Goal: Task Accomplishment & Management: Use online tool/utility

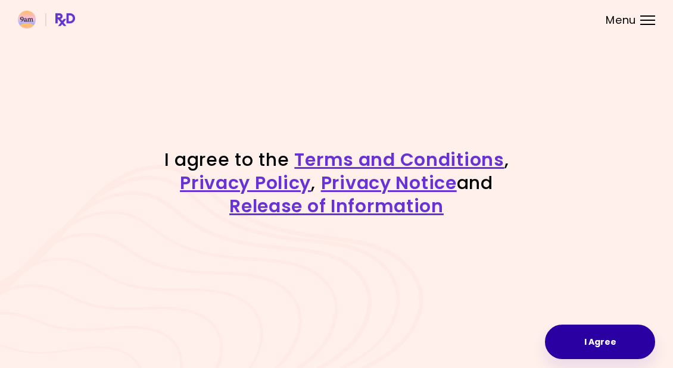
click at [610, 347] on button "I Agree" at bounding box center [600, 342] width 110 height 35
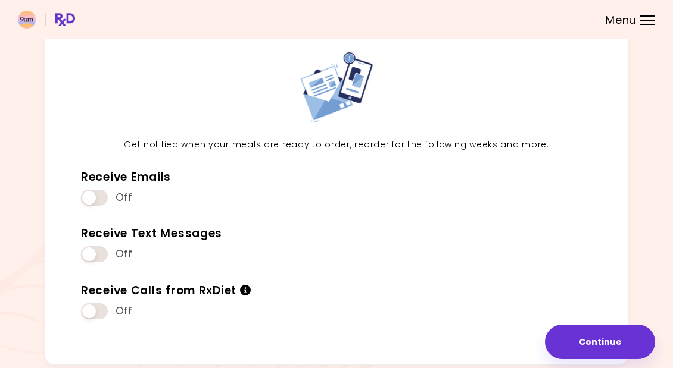
scroll to position [51, 0]
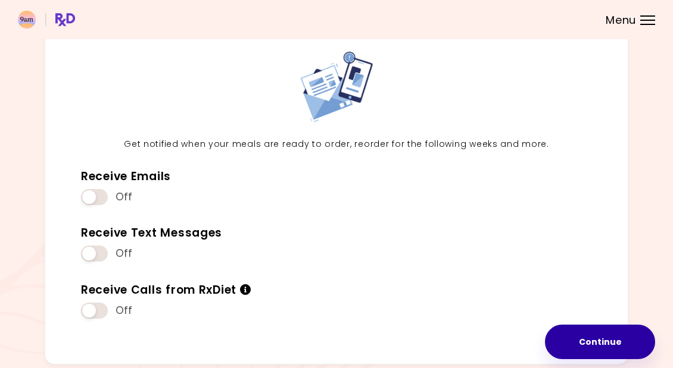
click at [598, 346] on button "Continue" at bounding box center [600, 342] width 110 height 35
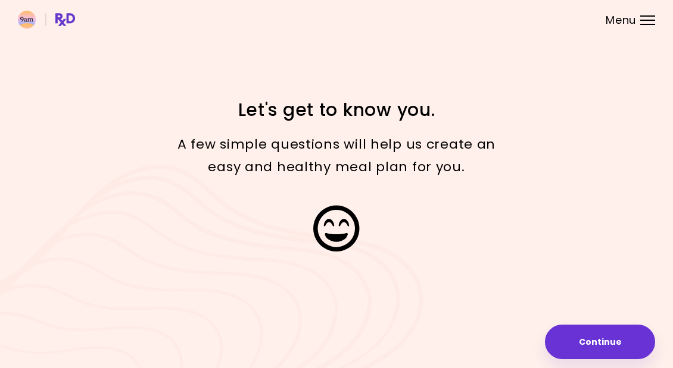
click at [603, 342] on button "Continue" at bounding box center [600, 342] width 110 height 35
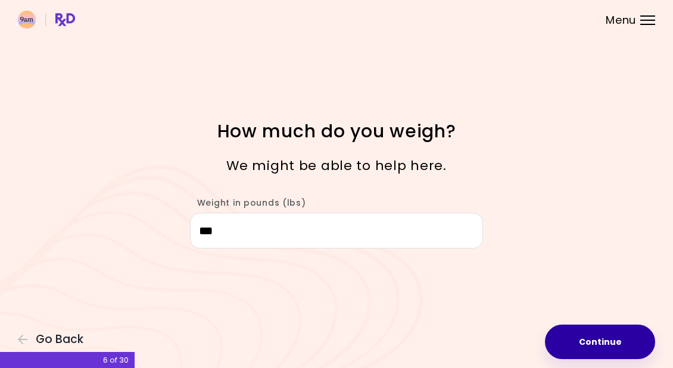
click at [601, 339] on button "Continue" at bounding box center [600, 342] width 110 height 35
select select "****"
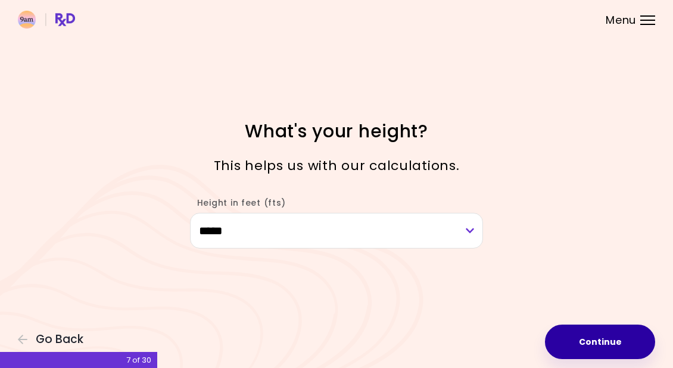
click at [599, 338] on button "Continue" at bounding box center [600, 342] width 110 height 35
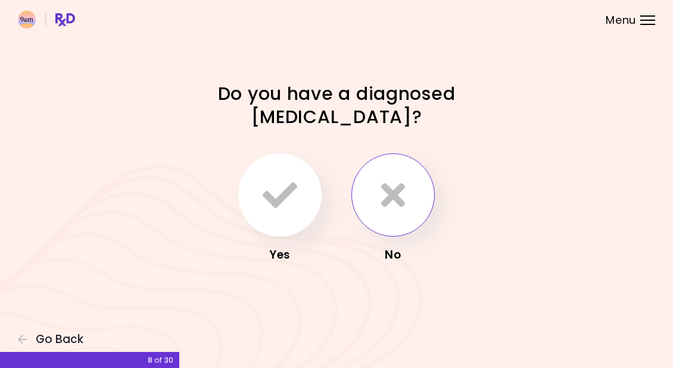
click at [402, 190] on icon "button" at bounding box center [393, 195] width 24 height 35
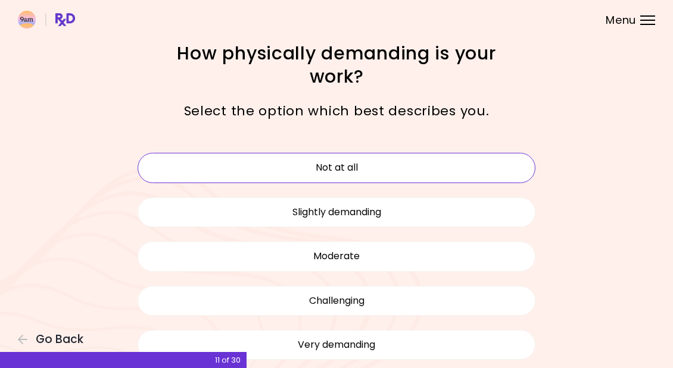
click at [470, 167] on button "Not at all" at bounding box center [337, 168] width 398 height 30
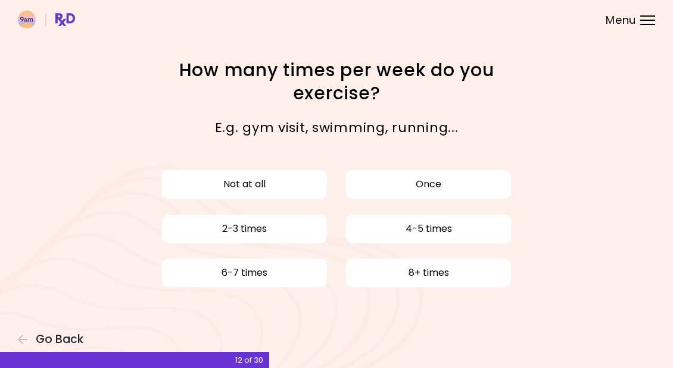
click at [192, 193] on button "Not at all" at bounding box center [244, 185] width 166 height 30
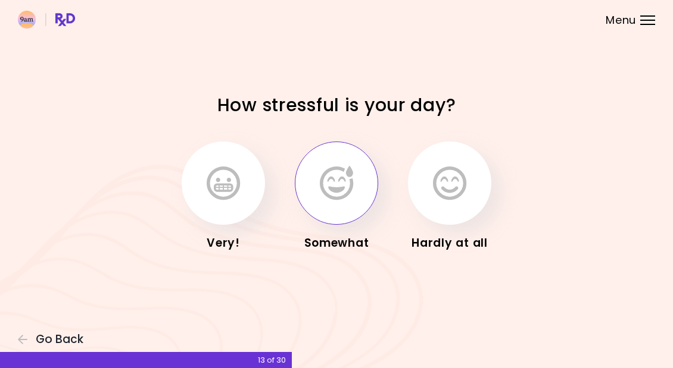
click at [327, 188] on icon "button" at bounding box center [336, 183] width 33 height 35
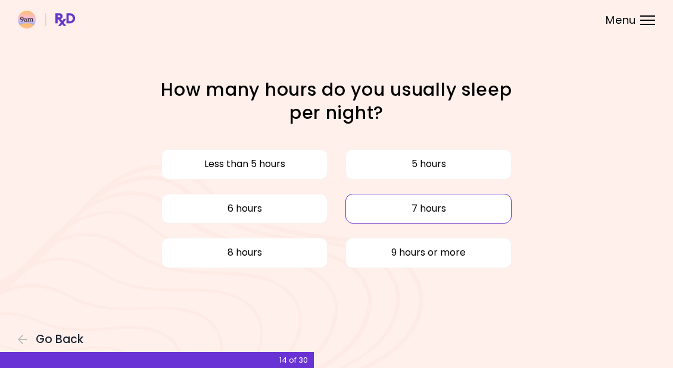
click at [441, 208] on button "7 hours" at bounding box center [428, 209] width 166 height 30
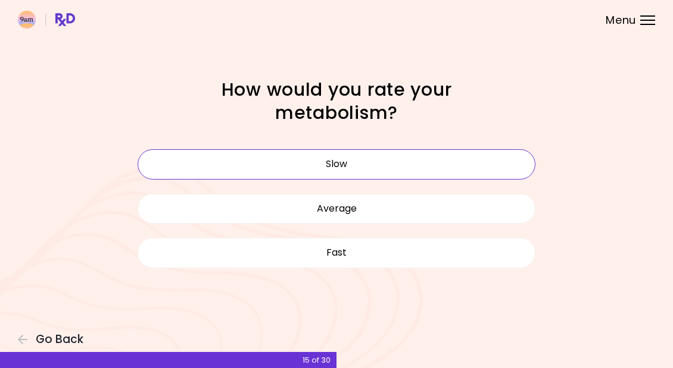
click at [492, 165] on button "Slow" at bounding box center [337, 164] width 398 height 30
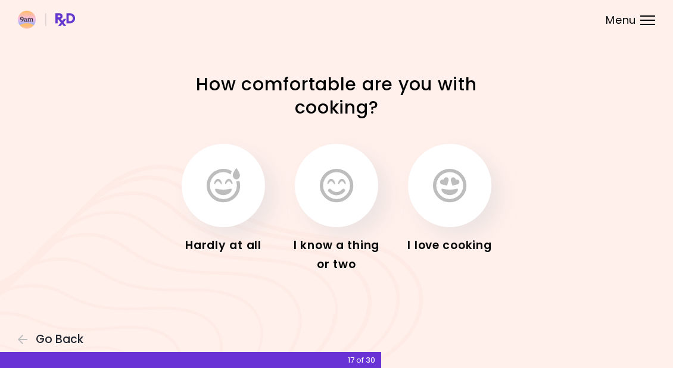
click at [334, 186] on icon "button" at bounding box center [336, 185] width 33 height 35
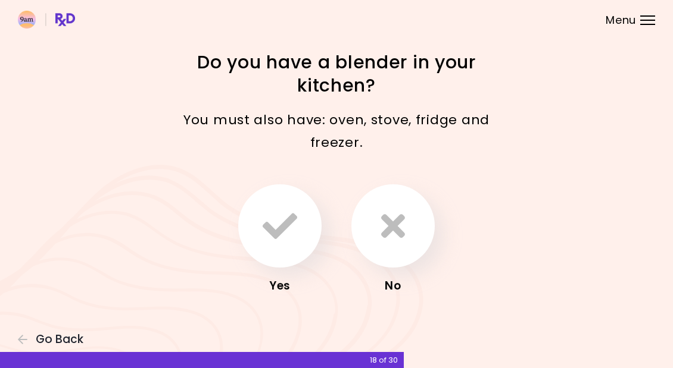
click at [299, 224] on button "button" at bounding box center [279, 226] width 83 height 83
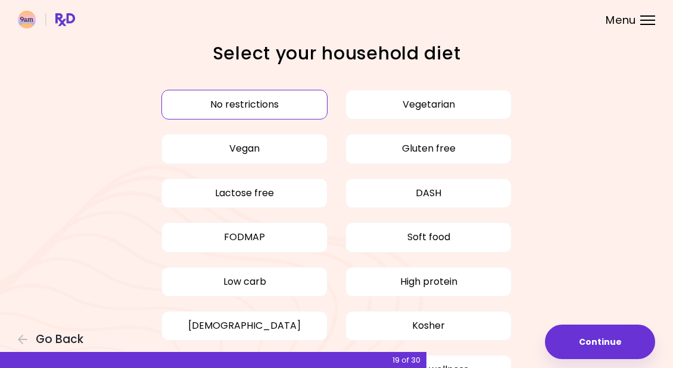
click at [214, 108] on button "No restrictions" at bounding box center [244, 105] width 166 height 30
click at [199, 113] on button "No restrictions" at bounding box center [244, 105] width 166 height 30
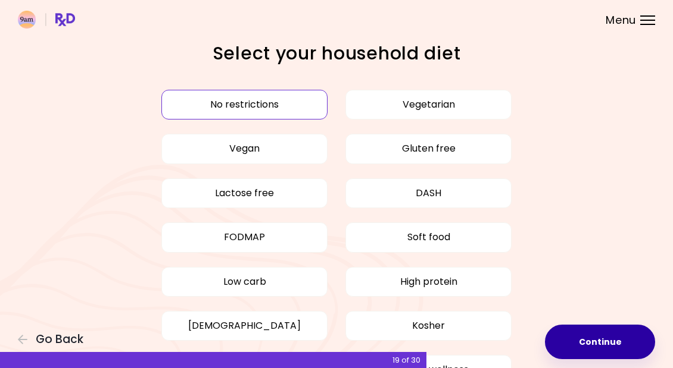
click at [587, 342] on button "Continue" at bounding box center [600, 342] width 110 height 35
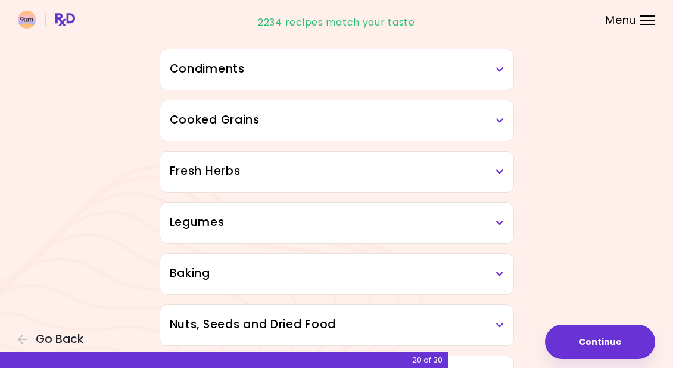
scroll to position [359, 0]
click at [485, 124] on h3 "Cooked Grains" at bounding box center [337, 119] width 334 height 17
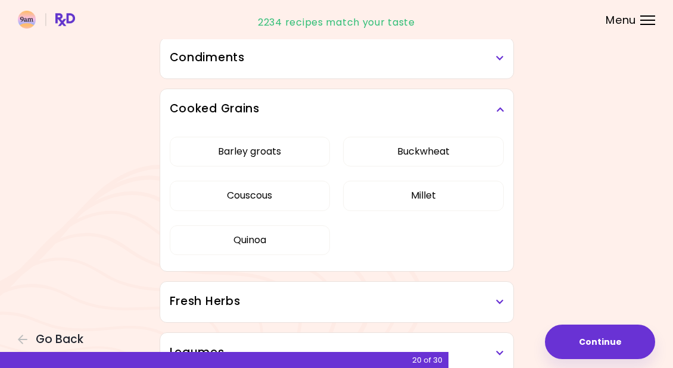
scroll to position [377, 0]
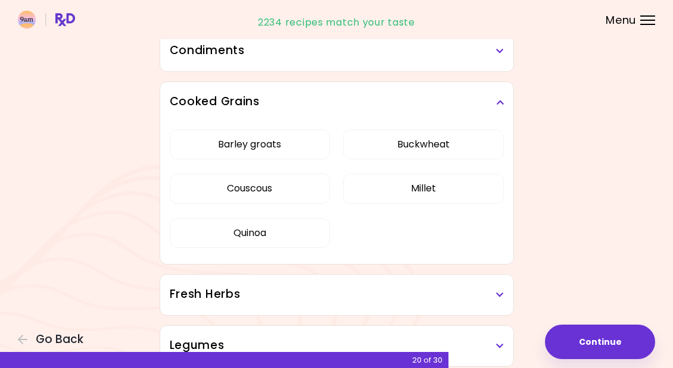
click at [276, 142] on button "Barley groats" at bounding box center [250, 145] width 160 height 30
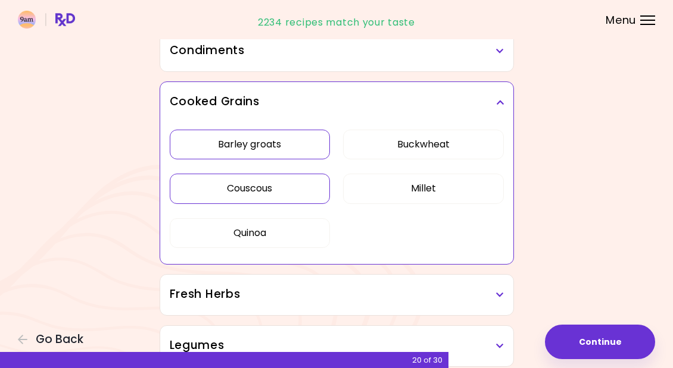
click at [273, 192] on button "Couscous" at bounding box center [250, 189] width 160 height 30
click at [452, 150] on button "Buckwheat" at bounding box center [423, 145] width 160 height 30
click at [443, 198] on button "Millet" at bounding box center [423, 189] width 160 height 30
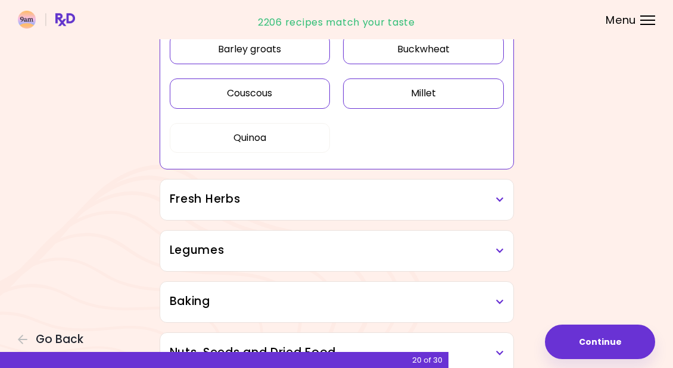
scroll to position [485, 0]
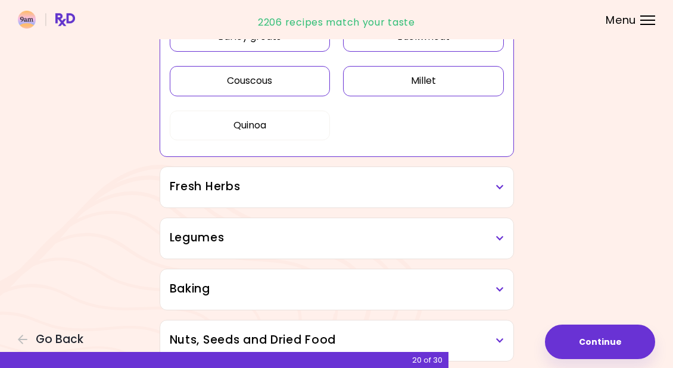
click at [493, 242] on h3 "Legumes" at bounding box center [337, 238] width 334 height 17
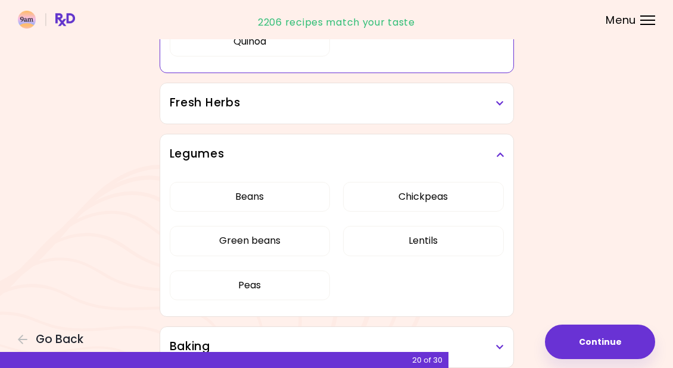
scroll to position [595, 0]
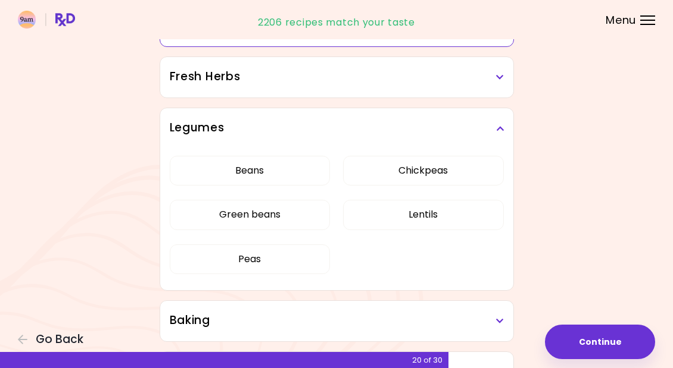
click at [418, 211] on button "Lentils" at bounding box center [423, 215] width 160 height 30
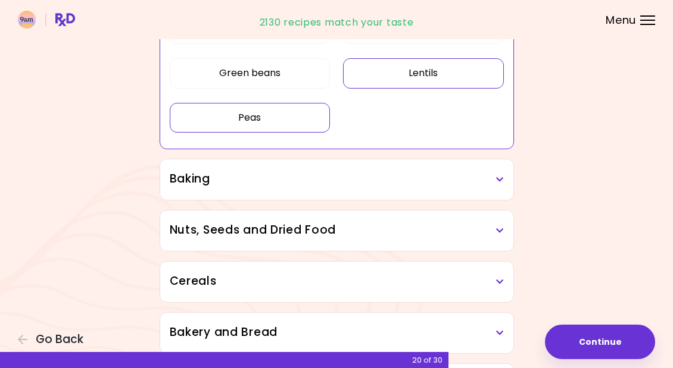
click at [255, 124] on button "Peas" at bounding box center [250, 118] width 160 height 30
click at [498, 183] on icon at bounding box center [500, 180] width 8 height 8
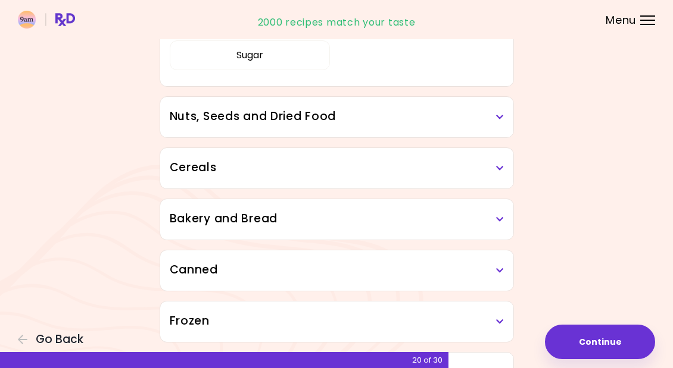
scroll to position [858, 0]
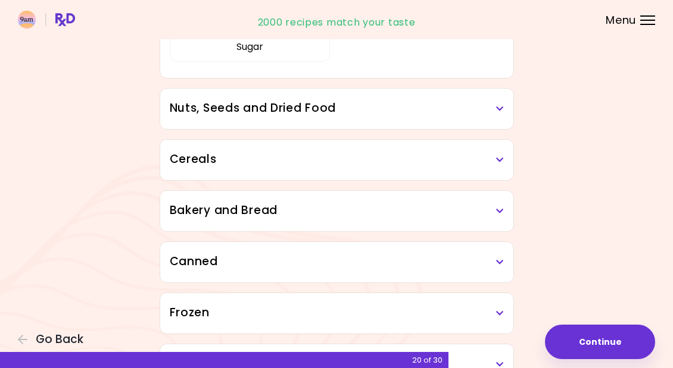
click at [499, 112] on icon at bounding box center [500, 109] width 8 height 8
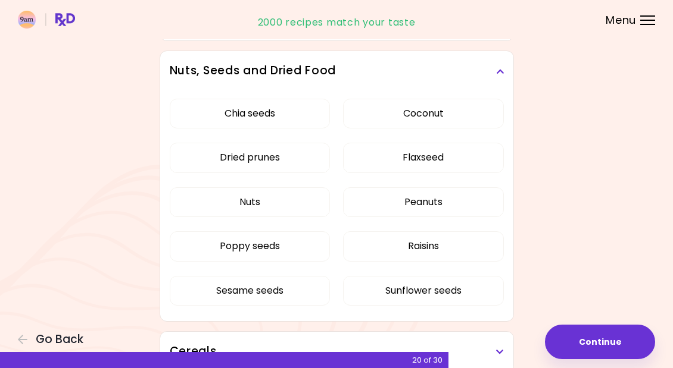
scroll to position [896, 0]
click at [446, 114] on button "Coconut" at bounding box center [423, 113] width 160 height 30
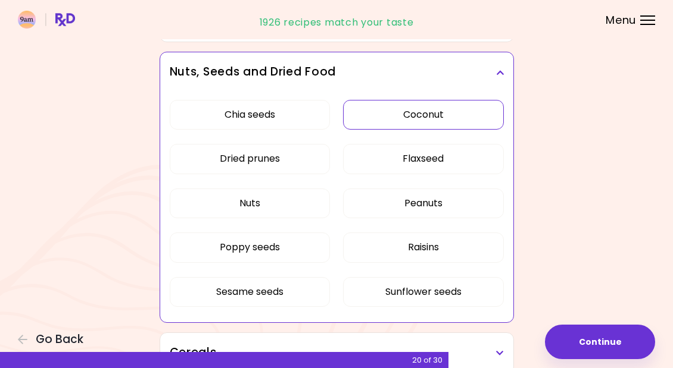
scroll to position [613, 0]
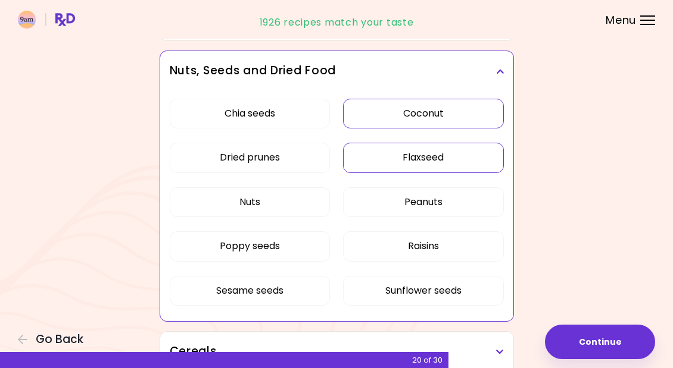
click at [418, 159] on button "Flaxseed" at bounding box center [423, 158] width 160 height 30
click at [232, 114] on button "Chia seeds" at bounding box center [250, 114] width 160 height 30
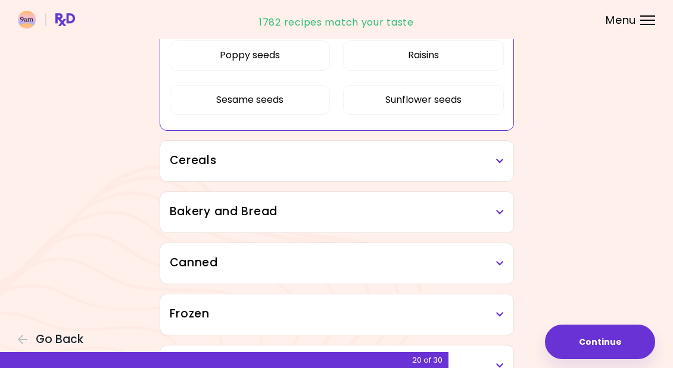
scroll to position [812, 0]
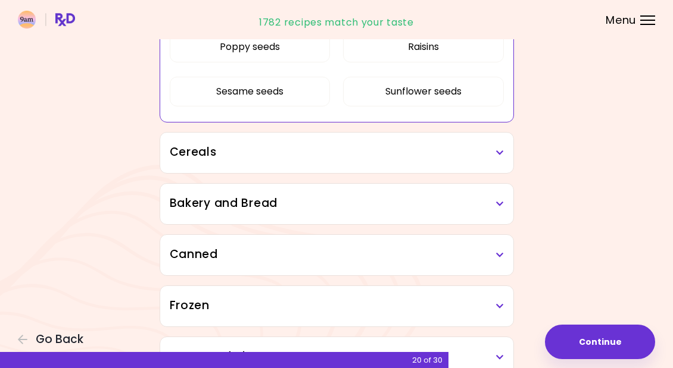
click at [492, 154] on h3 "Cereals" at bounding box center [337, 152] width 334 height 17
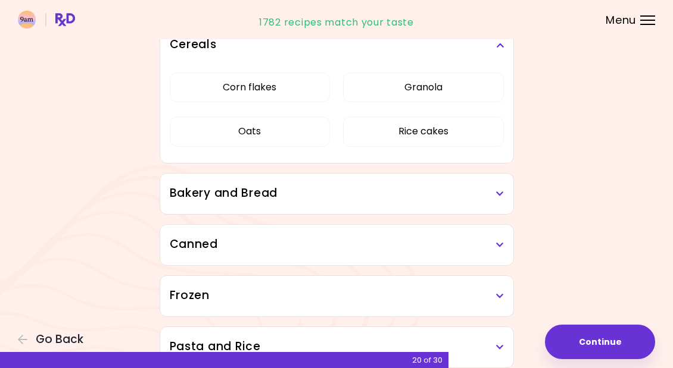
scroll to position [930, 0]
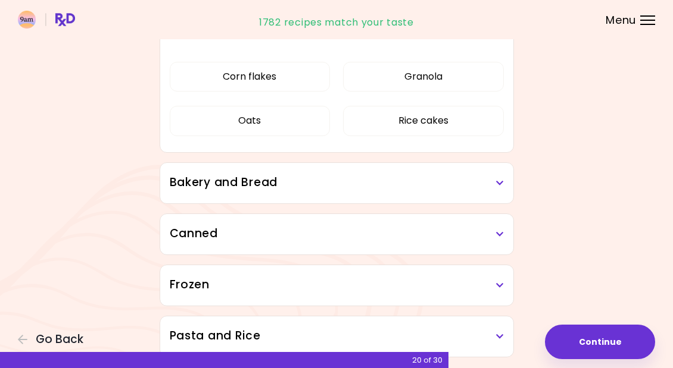
click at [491, 183] on h3 "Bakery and Bread" at bounding box center [337, 182] width 334 height 17
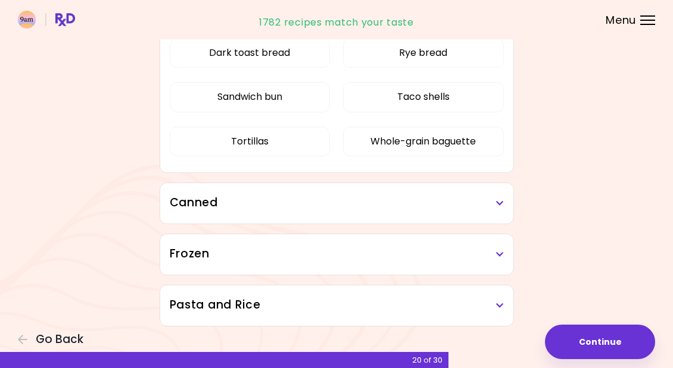
scroll to position [1103, 0]
click at [492, 206] on h3 "Canned" at bounding box center [337, 203] width 334 height 17
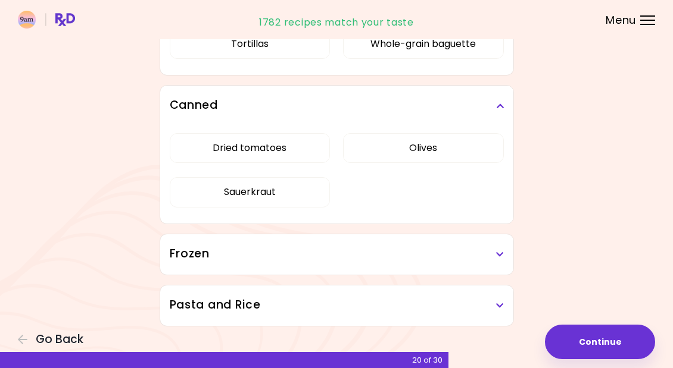
scroll to position [1201, 0]
click at [471, 254] on h3 "Frozen" at bounding box center [337, 254] width 334 height 17
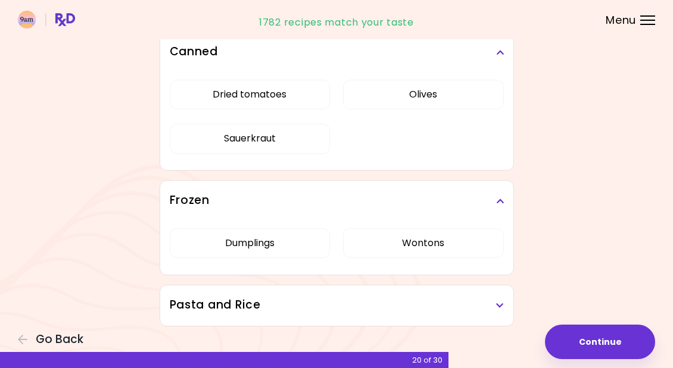
scroll to position [1254, 0]
click at [477, 305] on h3 "Pasta and Rice" at bounding box center [337, 305] width 334 height 17
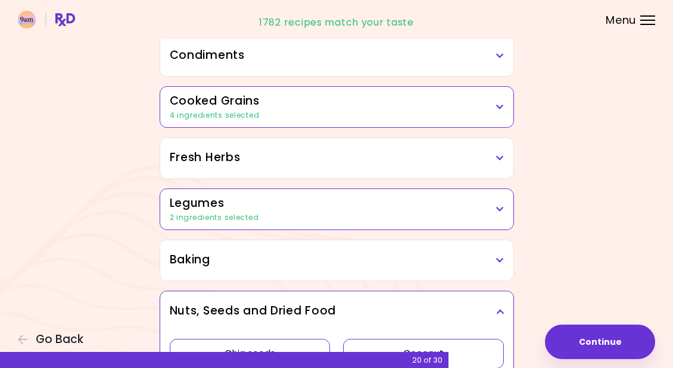
scroll to position [380, 0]
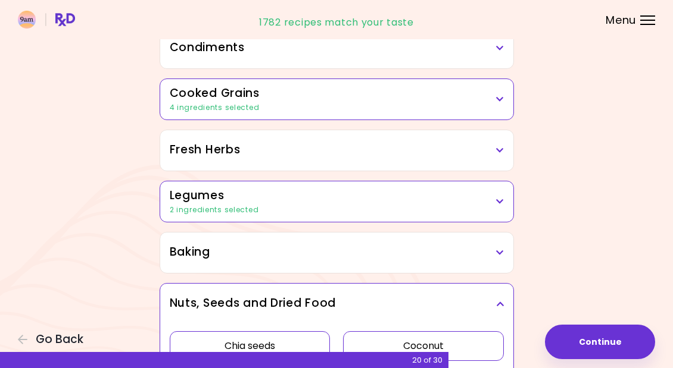
click at [482, 256] on h3 "Baking" at bounding box center [337, 252] width 334 height 17
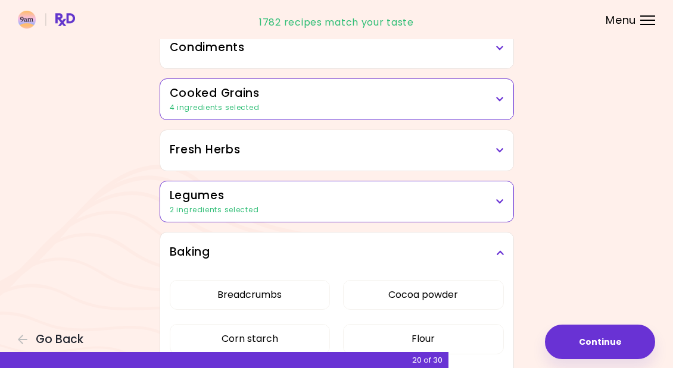
click at [494, 154] on h3 "Fresh Herbs" at bounding box center [337, 150] width 334 height 17
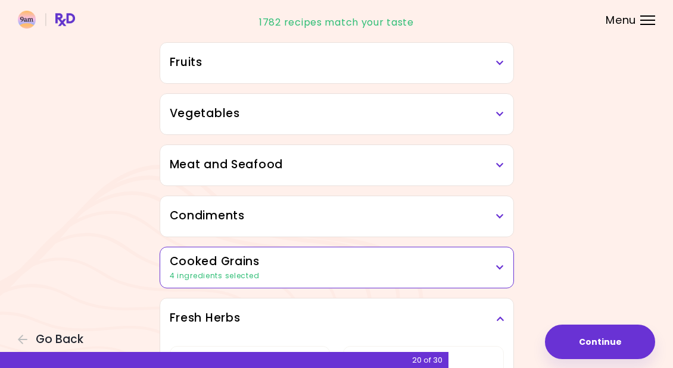
scroll to position [202, 0]
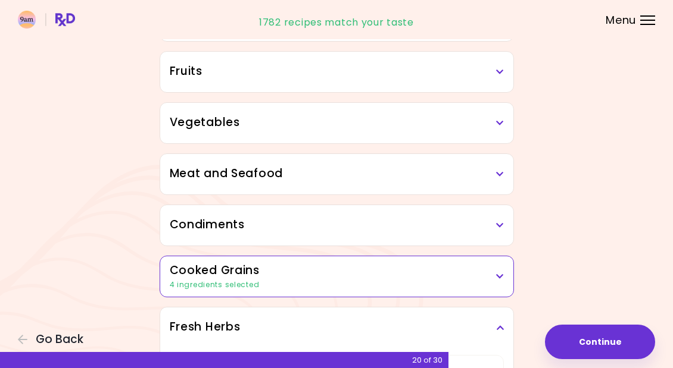
click at [481, 226] on h3 "Condiments" at bounding box center [337, 225] width 334 height 17
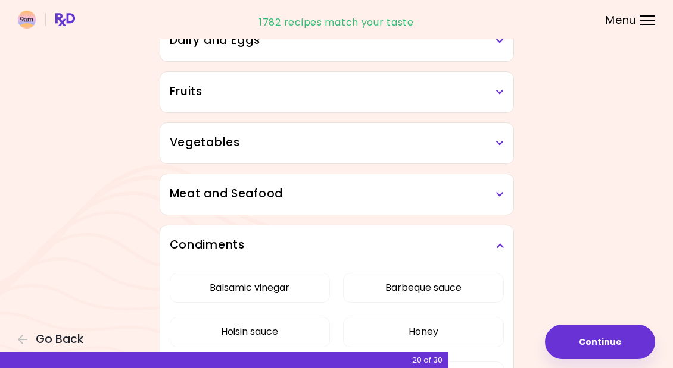
scroll to position [166, 0]
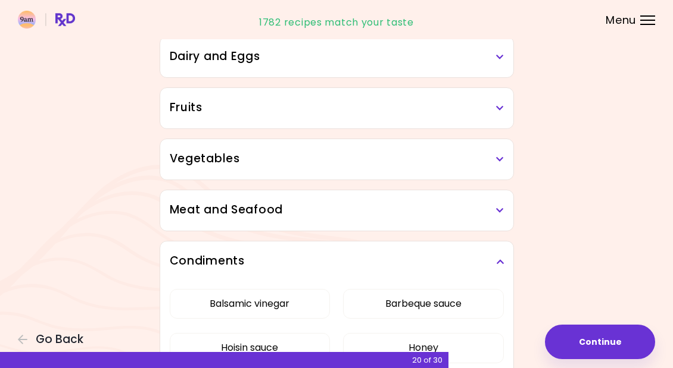
click at [483, 208] on h3 "Meat and Seafood" at bounding box center [337, 210] width 334 height 17
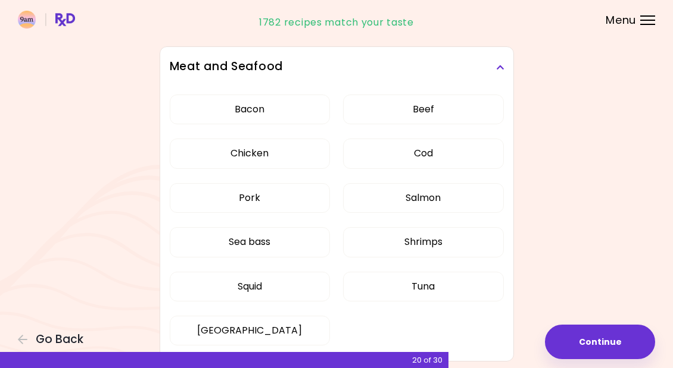
scroll to position [328, 0]
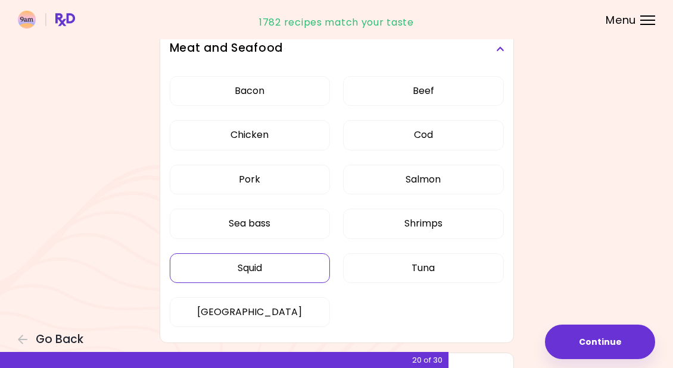
click at [213, 266] on button "Squid" at bounding box center [250, 269] width 160 height 30
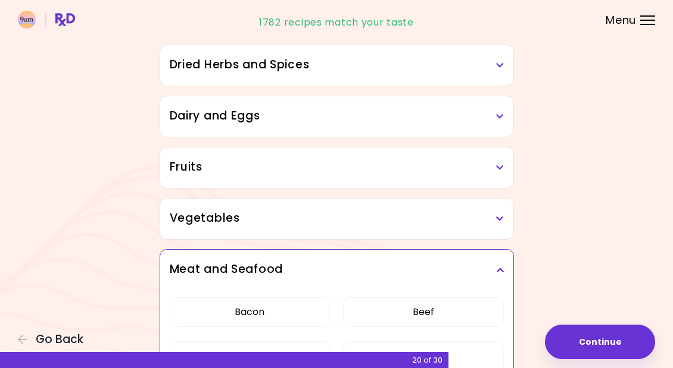
scroll to position [94, 0]
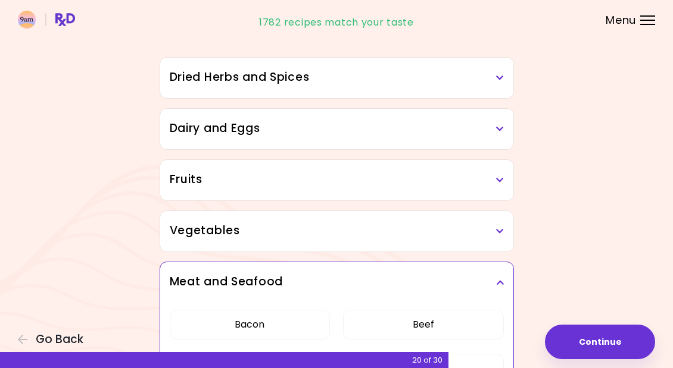
click at [484, 227] on h3 "Vegetables" at bounding box center [337, 231] width 334 height 17
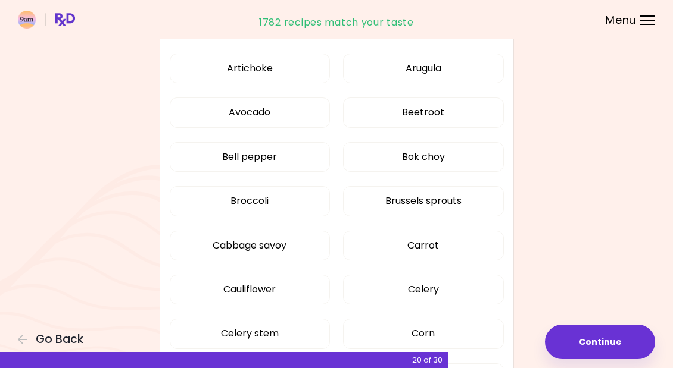
scroll to position [301, 0]
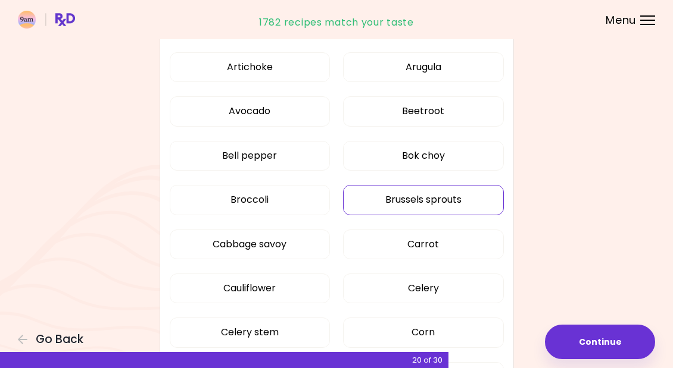
click at [432, 201] on button "Brussels sprouts" at bounding box center [423, 200] width 160 height 30
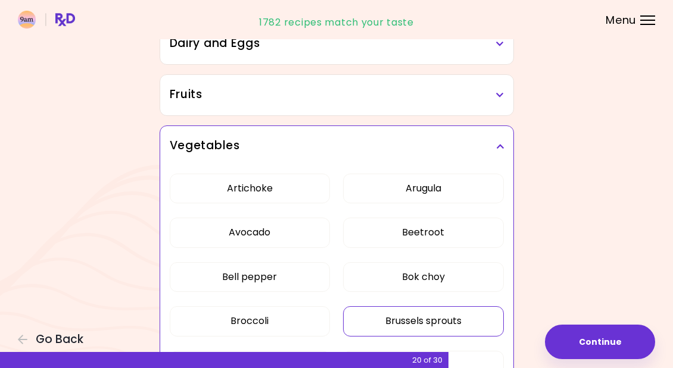
scroll to position [179, 0]
click at [435, 236] on button "Beetroot" at bounding box center [423, 233] width 160 height 30
click at [496, 100] on h3 "Fruits" at bounding box center [337, 95] width 334 height 17
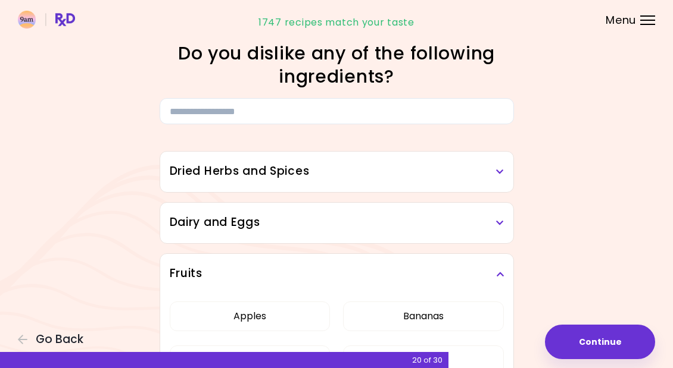
scroll to position [0, 0]
click at [489, 224] on h3 "Dairy and Eggs" at bounding box center [337, 222] width 334 height 17
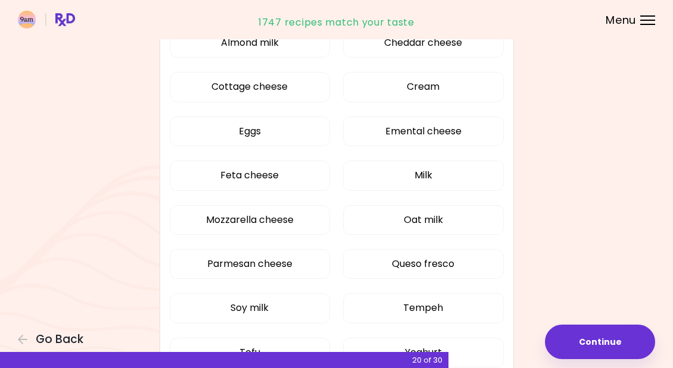
scroll to position [224, 0]
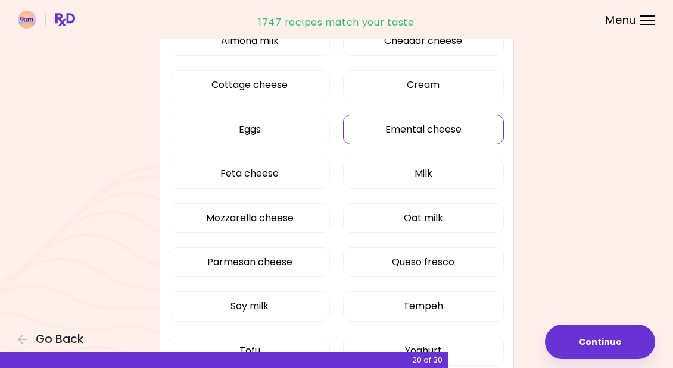
click at [430, 129] on button "Emental cheese" at bounding box center [423, 130] width 160 height 30
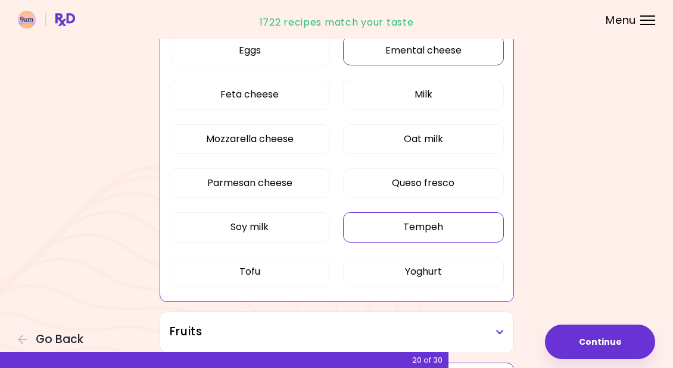
scroll to position [303, 0]
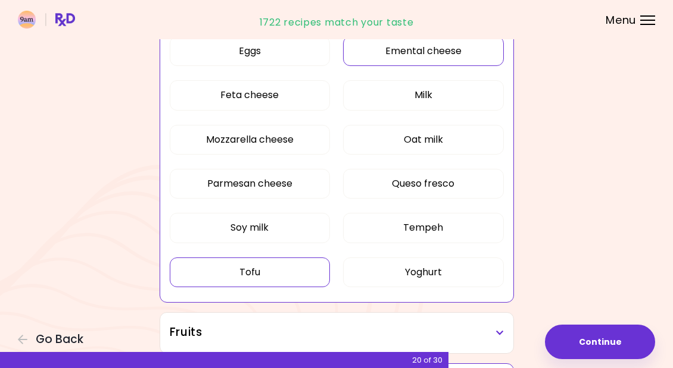
click at [293, 273] on button "Tofu" at bounding box center [250, 273] width 160 height 30
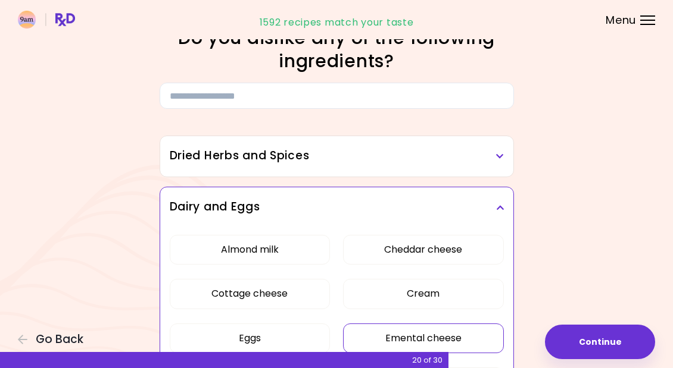
scroll to position [13, 0]
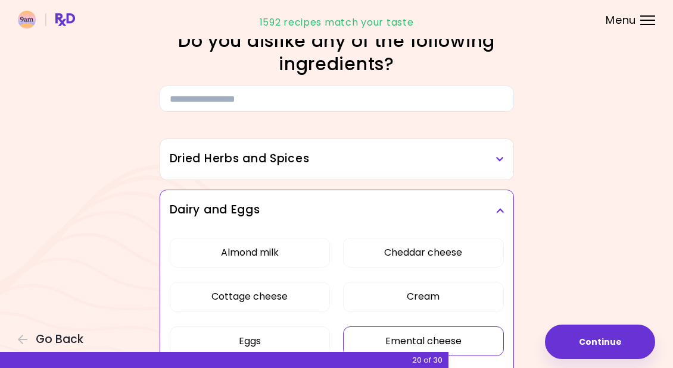
click at [493, 160] on h3 "Dried Herbs and Spices" at bounding box center [337, 159] width 334 height 17
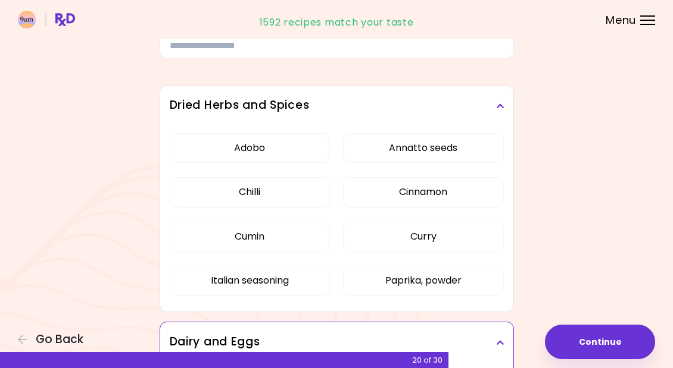
scroll to position [67, 0]
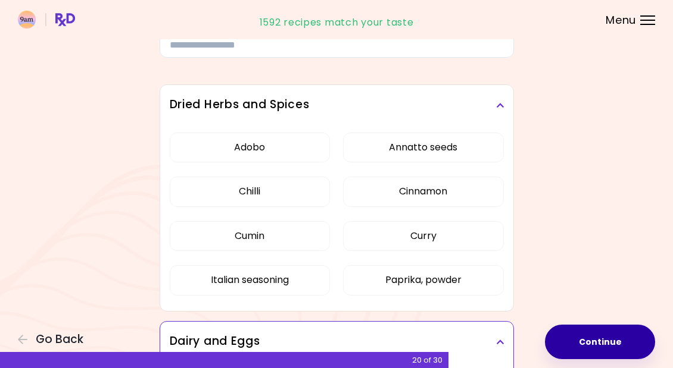
click at [601, 341] on button "Continue" at bounding box center [600, 342] width 110 height 35
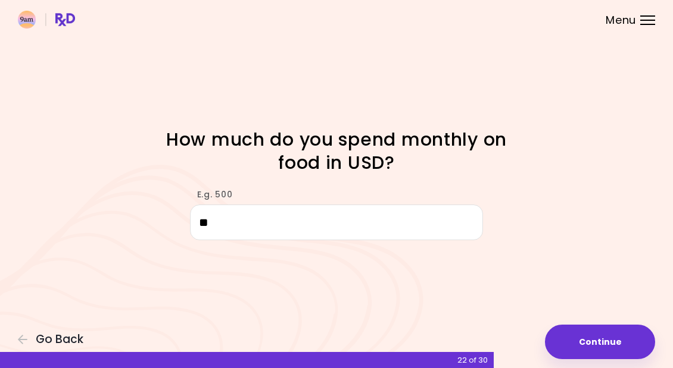
type input "***"
click at [586, 338] on button "Continue" at bounding box center [600, 342] width 110 height 35
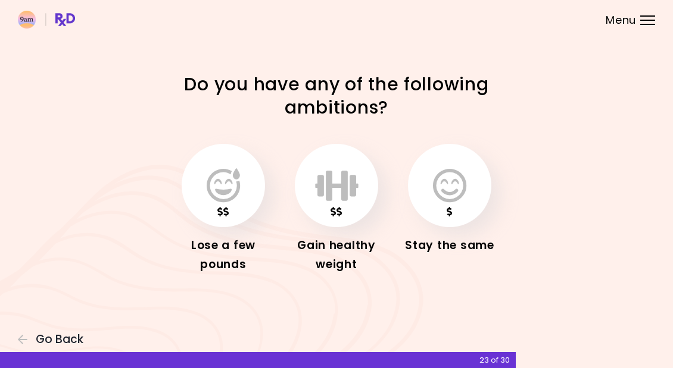
click at [224, 220] on button "button" at bounding box center [223, 185] width 83 height 83
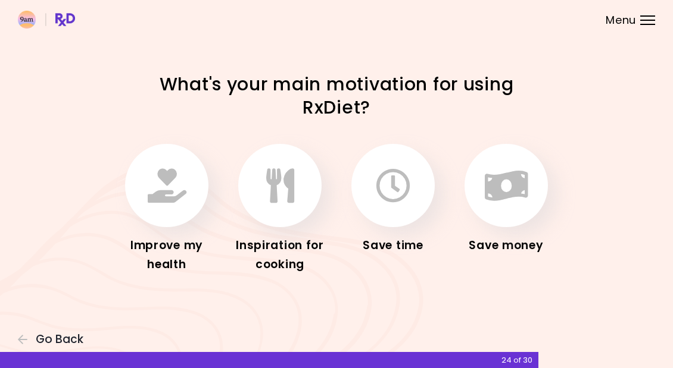
click at [388, 215] on button "button" at bounding box center [392, 185] width 83 height 83
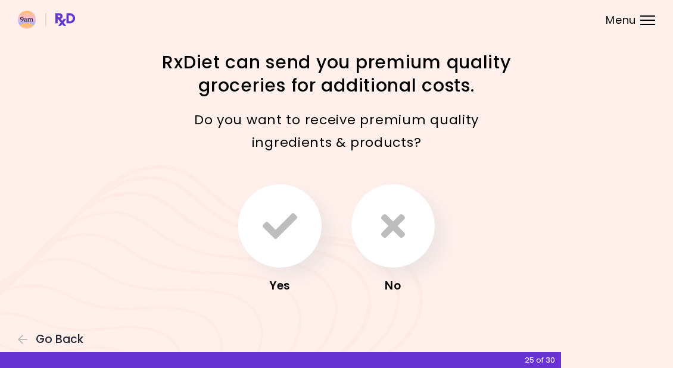
click at [391, 255] on button "button" at bounding box center [392, 226] width 83 height 83
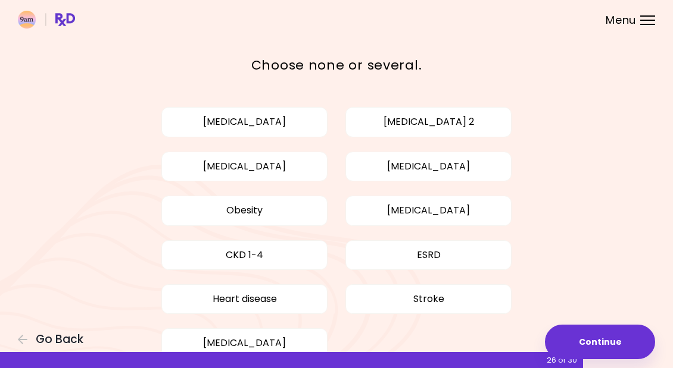
scroll to position [47, 0]
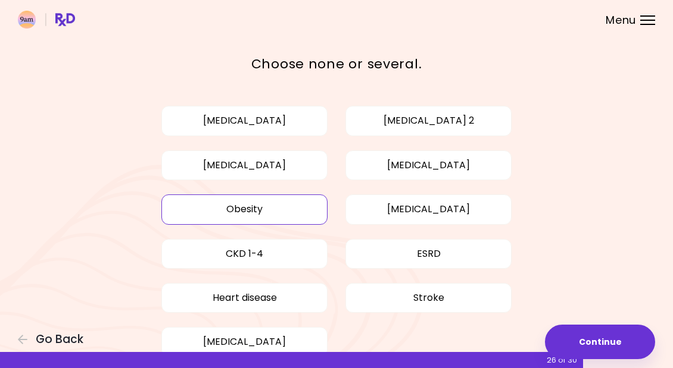
click at [271, 214] on button "Obesity" at bounding box center [244, 210] width 166 height 30
click at [289, 126] on button "Diabetes type 1" at bounding box center [244, 121] width 166 height 30
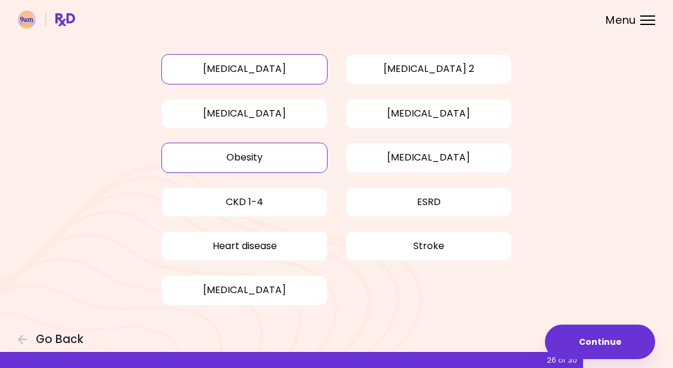
scroll to position [98, 0]
click at [588, 339] on button "Continue" at bounding box center [600, 342] width 110 height 35
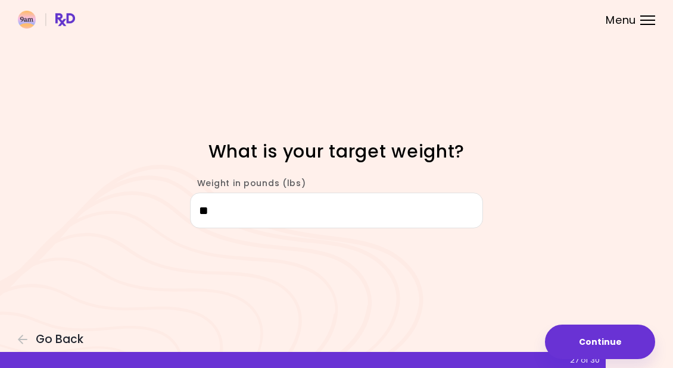
type input "***"
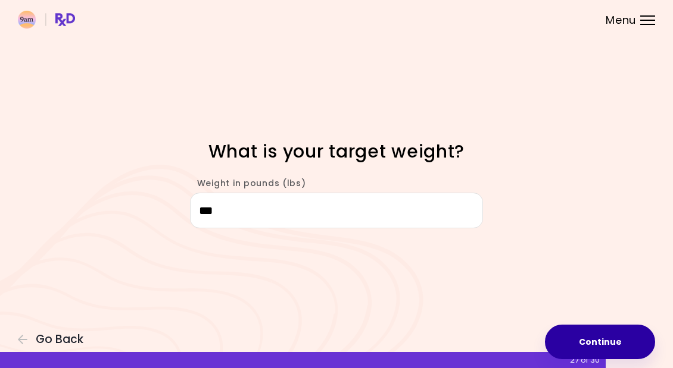
click at [568, 338] on button "Continue" at bounding box center [600, 342] width 110 height 35
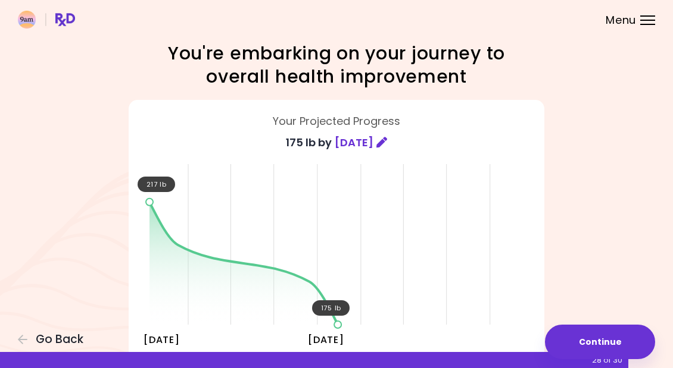
click at [387, 141] on icon at bounding box center [381, 142] width 11 height 11
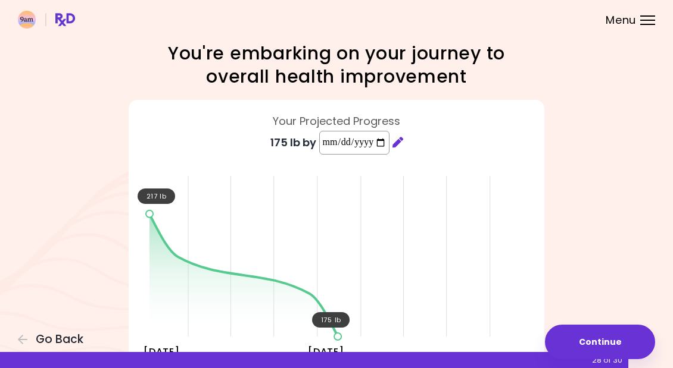
click at [340, 137] on input "**********" at bounding box center [354, 143] width 70 height 24
type input "**********"
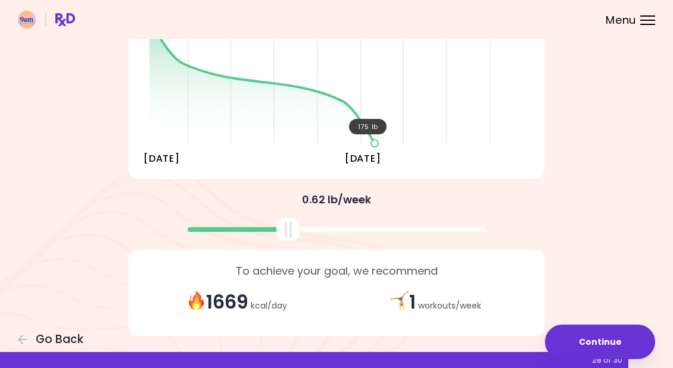
scroll to position [194, 0]
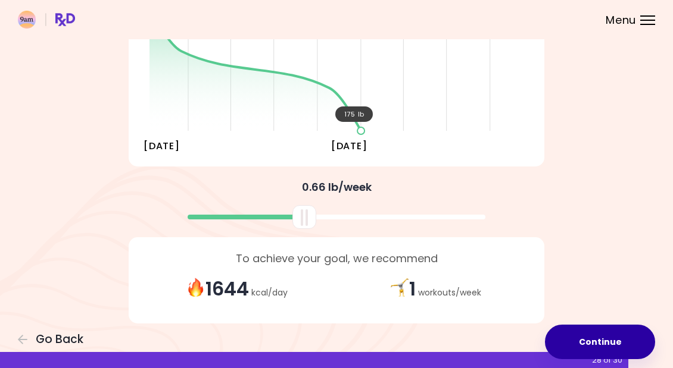
click at [578, 344] on button "Continue" at bounding box center [600, 342] width 110 height 35
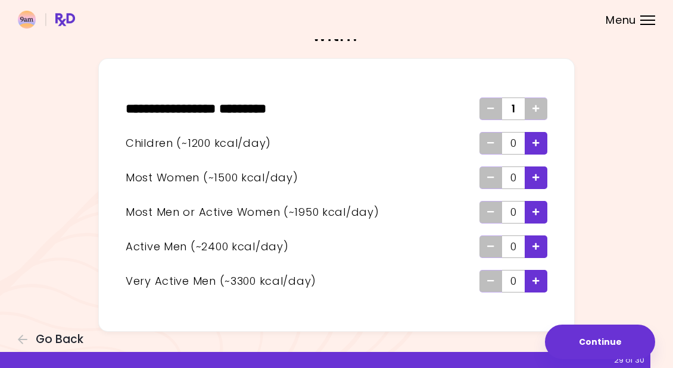
scroll to position [41, 0]
click at [536, 213] on icon "Add - Man or Active Woman" at bounding box center [535, 213] width 7 height 8
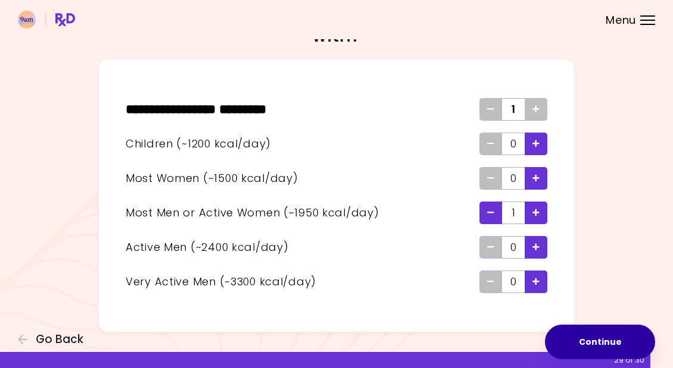
click at [579, 340] on button "Continue" at bounding box center [600, 342] width 110 height 35
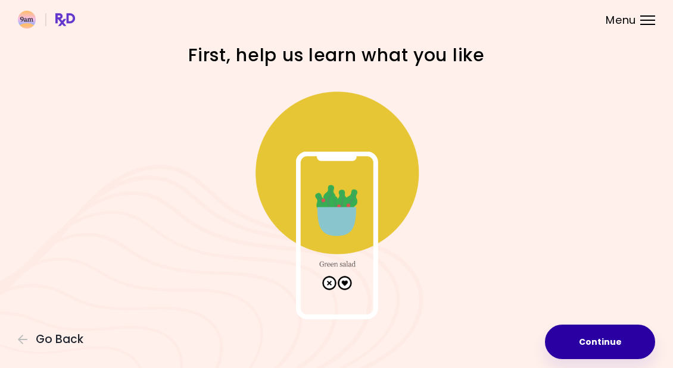
click at [567, 341] on button "Continue" at bounding box center [600, 342] width 110 height 35
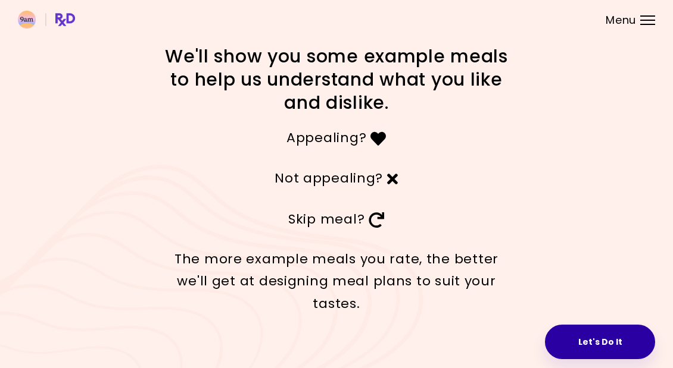
click at [589, 340] on button "Let's Do It" at bounding box center [600, 342] width 110 height 35
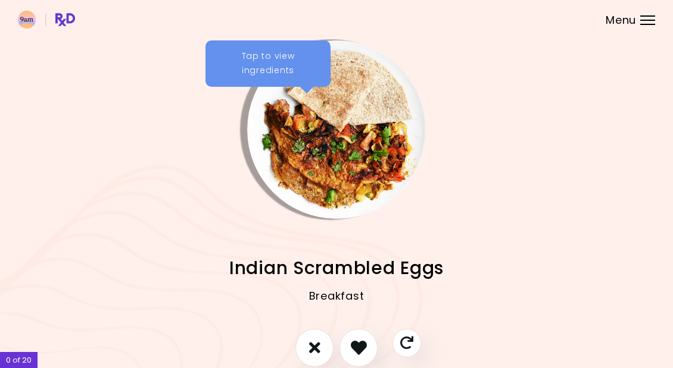
click at [245, 66] on div "Tap to view ingredients" at bounding box center [267, 63] width 125 height 46
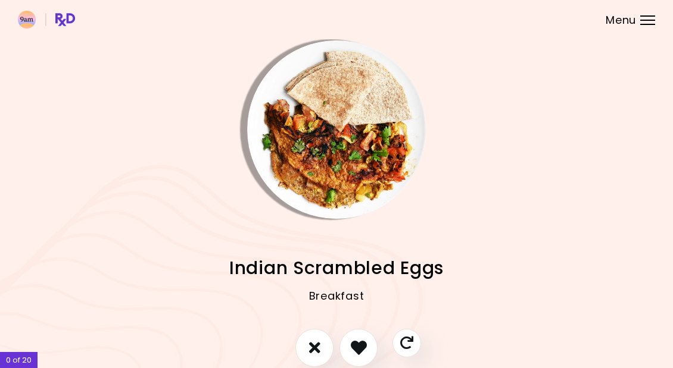
click at [364, 347] on icon "I like this recipe" at bounding box center [359, 348] width 16 height 16
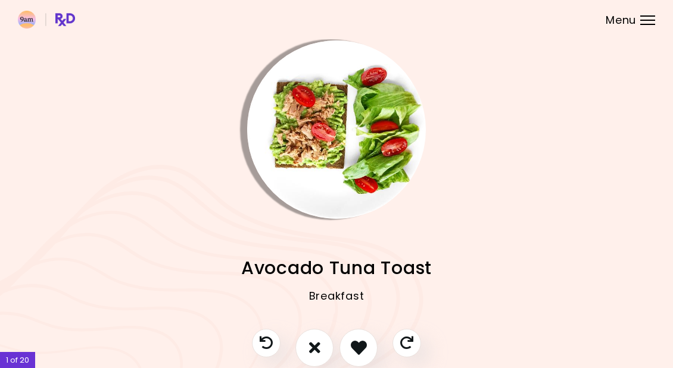
click at [362, 350] on icon "I like this recipe" at bounding box center [359, 348] width 16 height 16
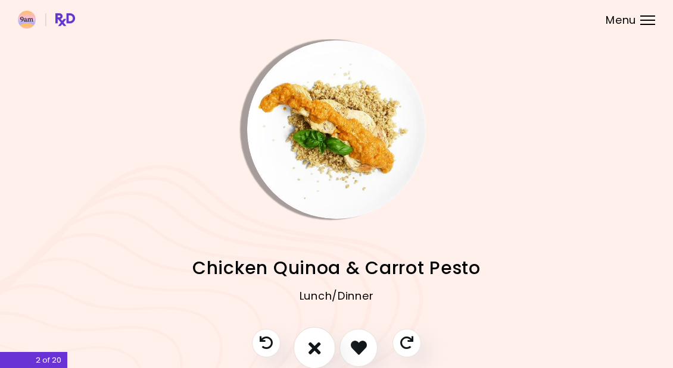
click at [314, 350] on icon "I don't like this recipe" at bounding box center [314, 348] width 13 height 18
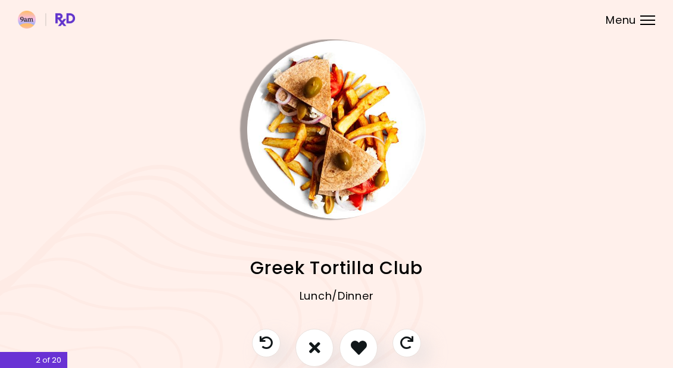
click at [363, 349] on icon "I like this recipe" at bounding box center [359, 348] width 16 height 16
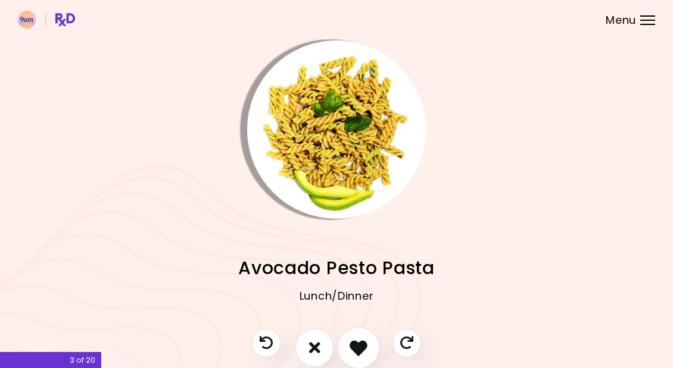
click at [363, 351] on icon "I like this recipe" at bounding box center [358, 348] width 18 height 18
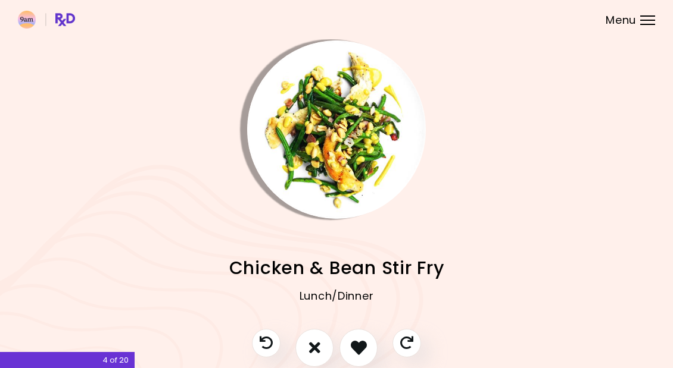
click at [368, 351] on button "I like this recipe" at bounding box center [358, 348] width 38 height 38
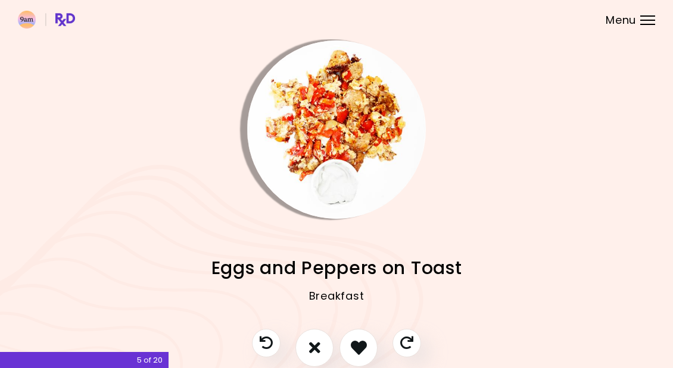
click at [312, 351] on icon "I don't like this recipe" at bounding box center [314, 348] width 11 height 16
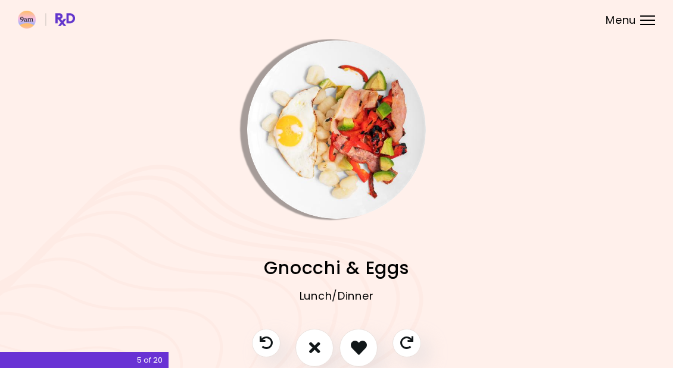
click at [317, 355] on icon "I don't like this recipe" at bounding box center [314, 348] width 11 height 16
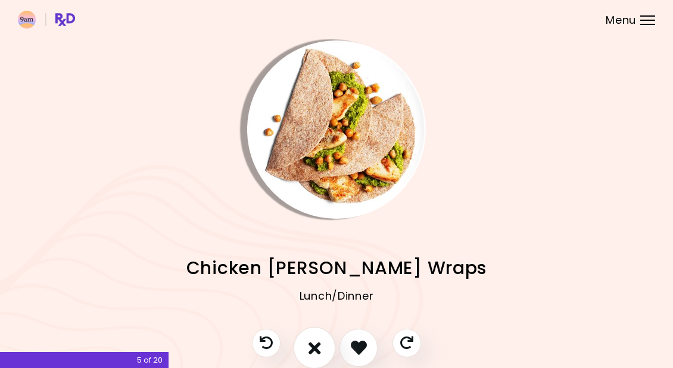
click at [318, 353] on icon "I don't like this recipe" at bounding box center [314, 348] width 13 height 18
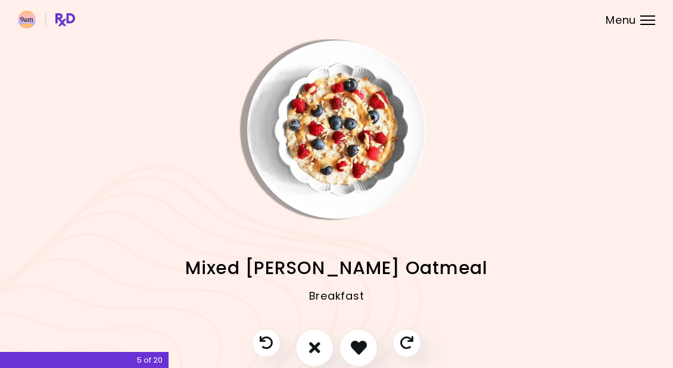
click at [355, 346] on icon "I like this recipe" at bounding box center [359, 348] width 16 height 16
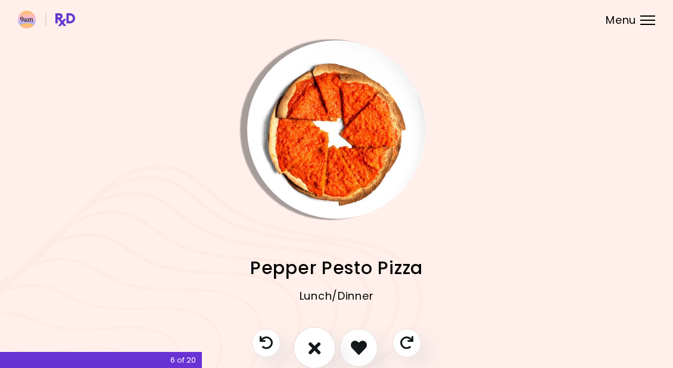
click at [313, 350] on icon "I don't like this recipe" at bounding box center [314, 348] width 13 height 18
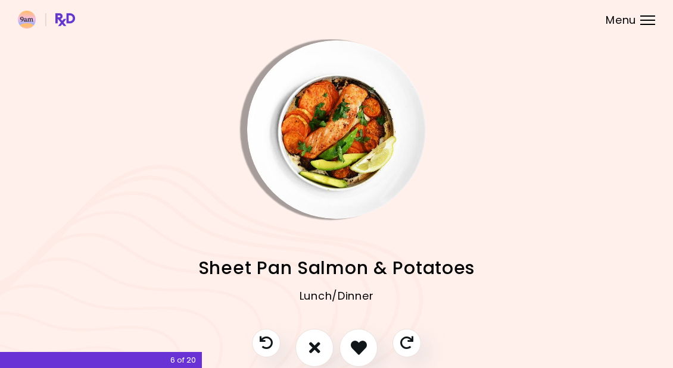
click at [363, 352] on icon "I like this recipe" at bounding box center [359, 348] width 16 height 16
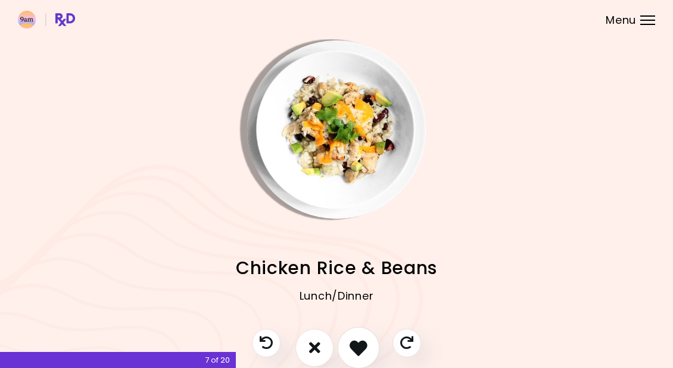
click at [361, 349] on icon "I like this recipe" at bounding box center [358, 348] width 18 height 18
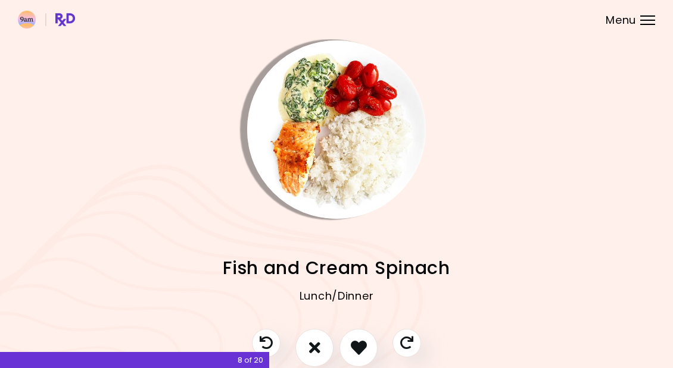
click at [366, 347] on icon "I like this recipe" at bounding box center [359, 348] width 16 height 16
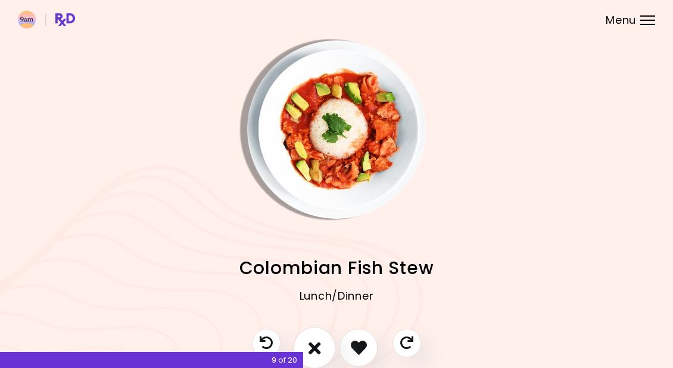
click at [316, 351] on icon "I don't like this recipe" at bounding box center [314, 348] width 13 height 18
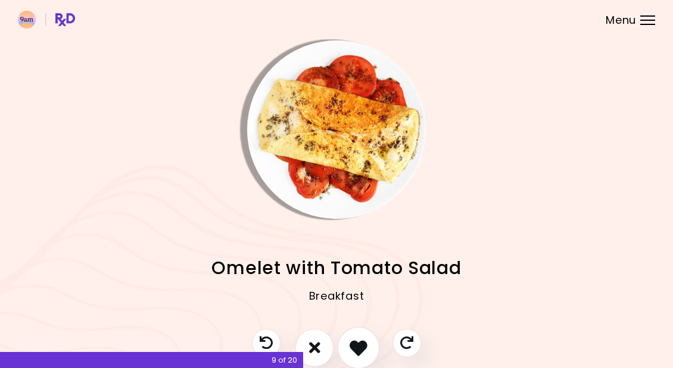
click at [360, 350] on icon "I like this recipe" at bounding box center [358, 348] width 18 height 18
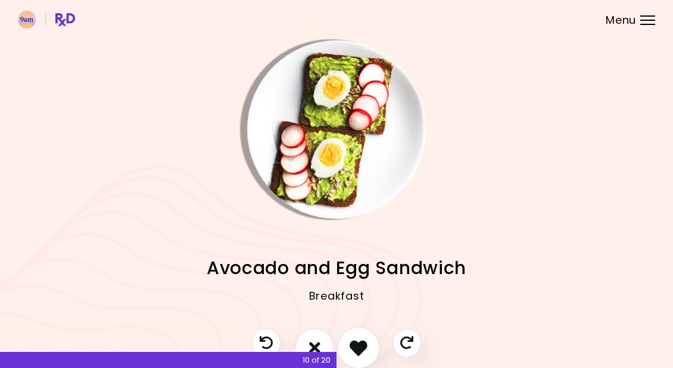
click at [362, 346] on icon "I like this recipe" at bounding box center [358, 348] width 18 height 18
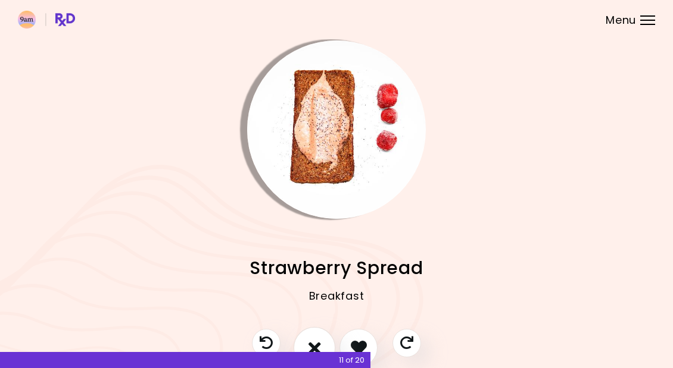
click at [318, 345] on icon "I don't like this recipe" at bounding box center [314, 348] width 13 height 18
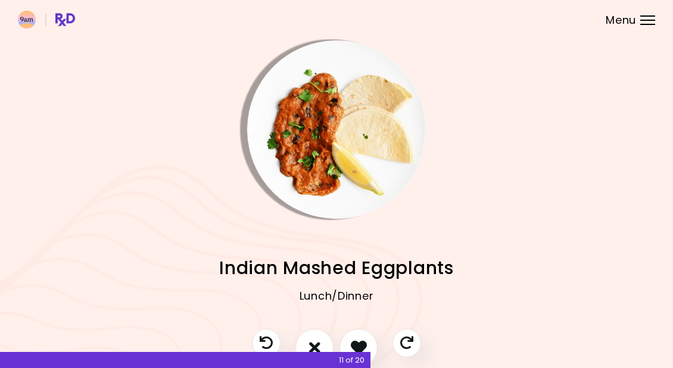
click at [322, 343] on button "I don't like this recipe" at bounding box center [314, 348] width 38 height 38
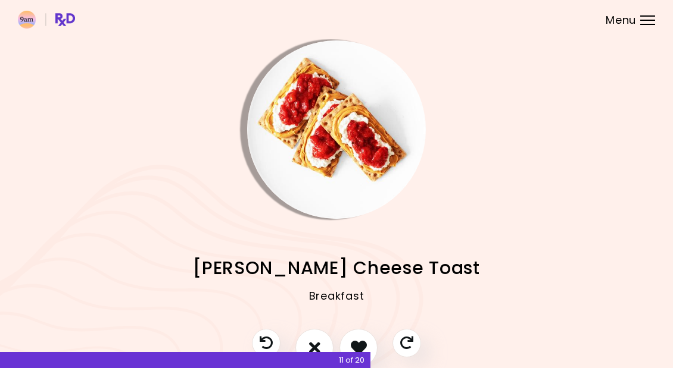
click at [361, 345] on icon "I like this recipe" at bounding box center [359, 348] width 16 height 16
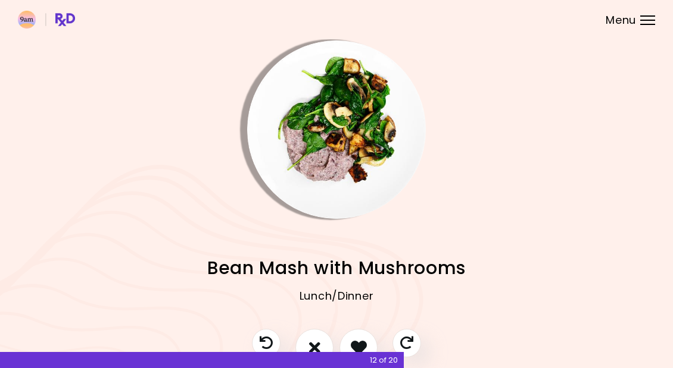
click at [318, 342] on icon "I don't like this recipe" at bounding box center [314, 348] width 11 height 16
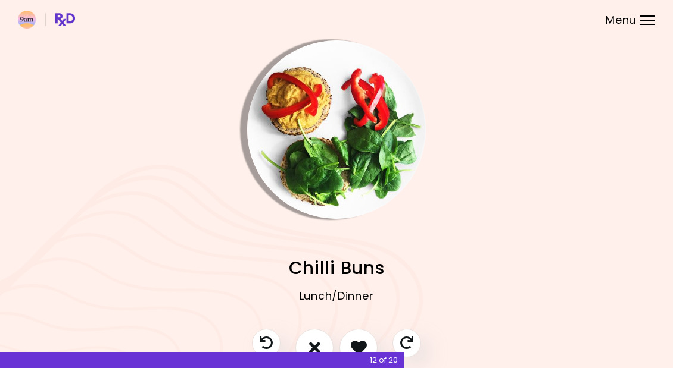
click at [318, 343] on icon "I don't like this recipe" at bounding box center [314, 348] width 11 height 16
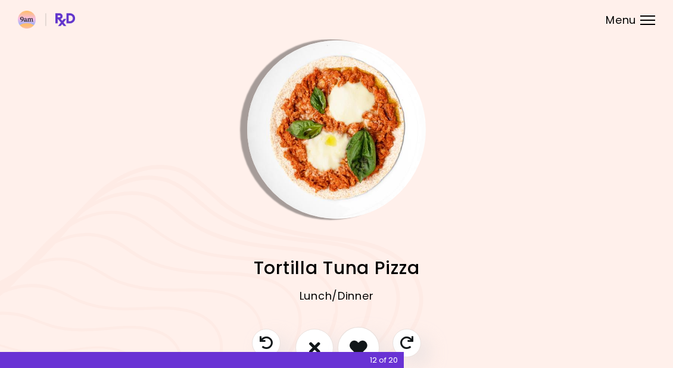
click at [359, 342] on icon "I like this recipe" at bounding box center [358, 348] width 18 height 18
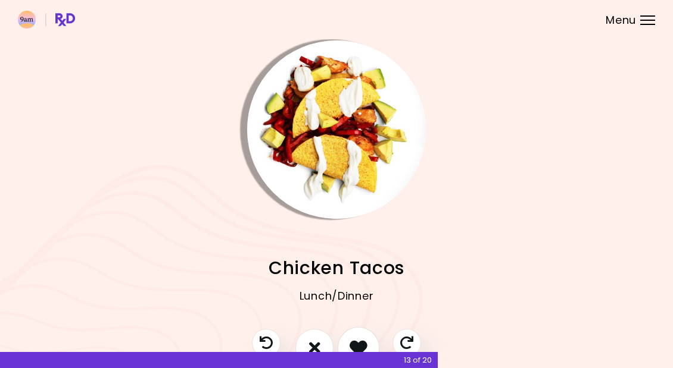
click at [361, 342] on icon "I like this recipe" at bounding box center [358, 348] width 18 height 18
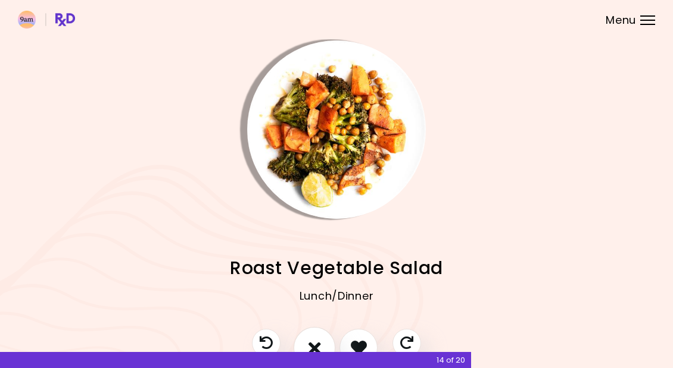
click at [321, 340] on button "I don't like this recipe" at bounding box center [314, 348] width 42 height 42
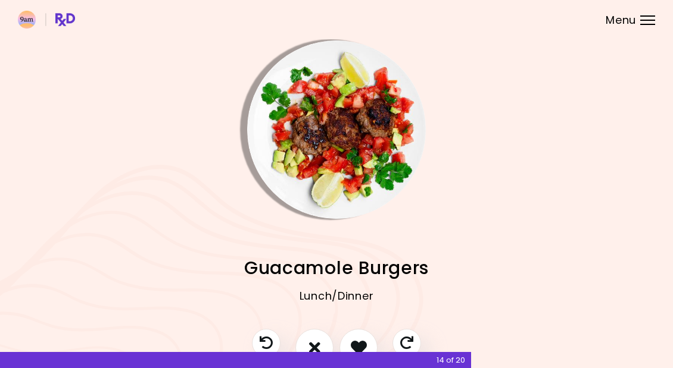
click at [321, 344] on button "I don't like this recipe" at bounding box center [314, 348] width 38 height 38
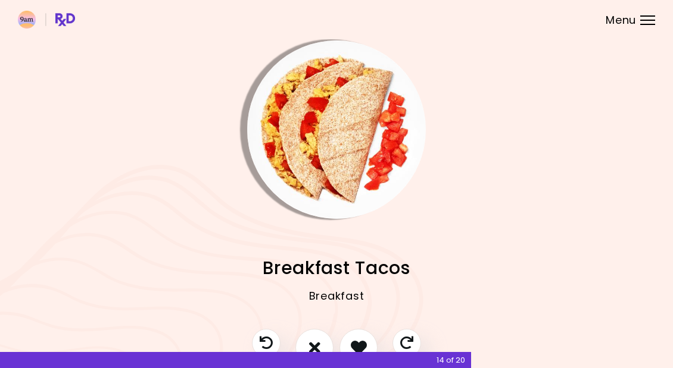
click at [324, 340] on button "I don't like this recipe" at bounding box center [314, 348] width 38 height 38
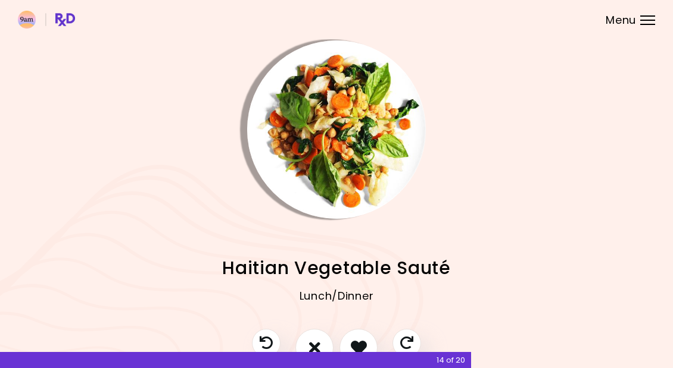
click at [319, 341] on icon "I don't like this recipe" at bounding box center [314, 348] width 11 height 16
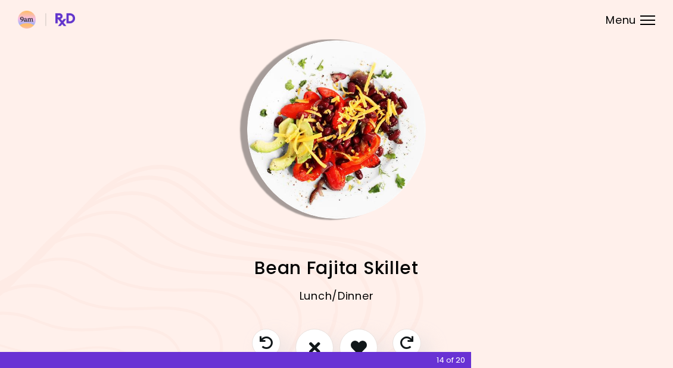
click at [317, 340] on icon "I don't like this recipe" at bounding box center [314, 348] width 11 height 16
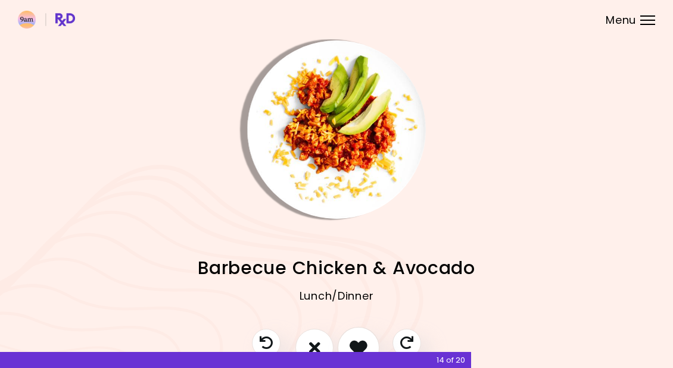
click at [358, 339] on icon "I like this recipe" at bounding box center [358, 348] width 18 height 18
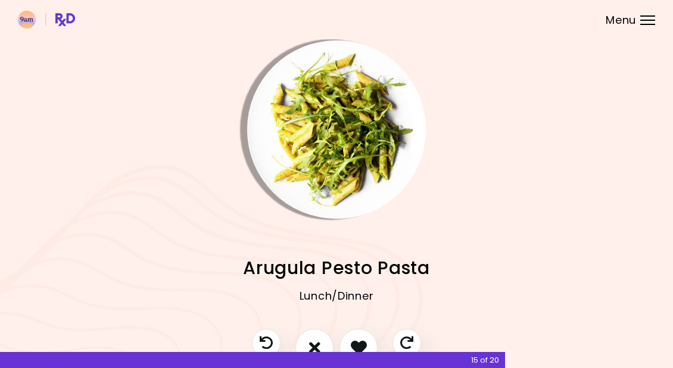
click at [357, 341] on icon "I like this recipe" at bounding box center [359, 348] width 16 height 16
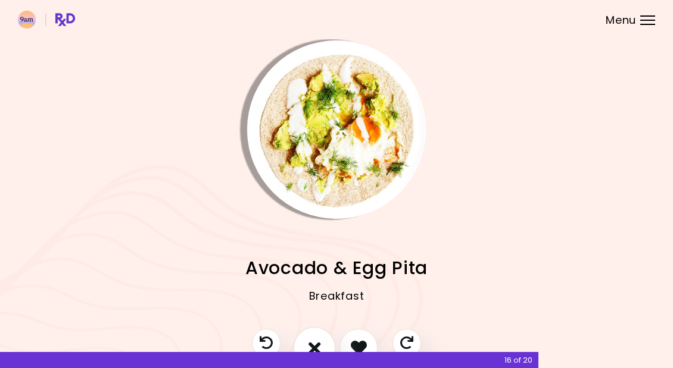
click at [315, 343] on icon "I don't like this recipe" at bounding box center [314, 348] width 13 height 18
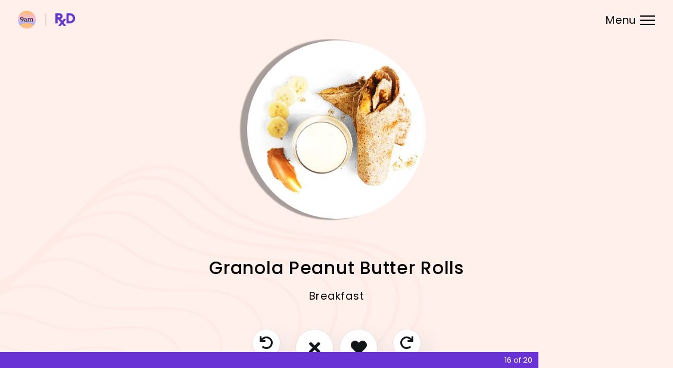
click at [315, 342] on icon "I don't like this recipe" at bounding box center [314, 348] width 11 height 16
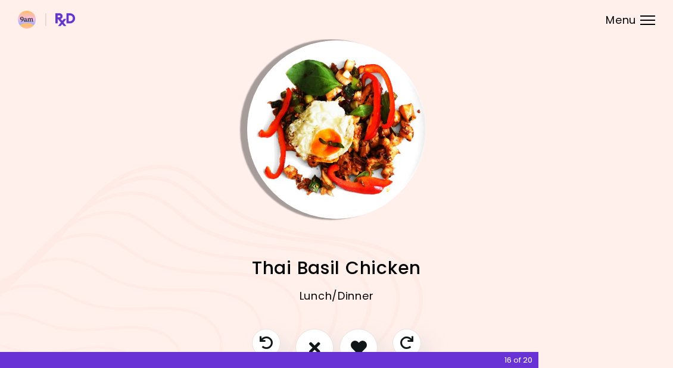
click at [361, 344] on icon "I like this recipe" at bounding box center [359, 348] width 16 height 16
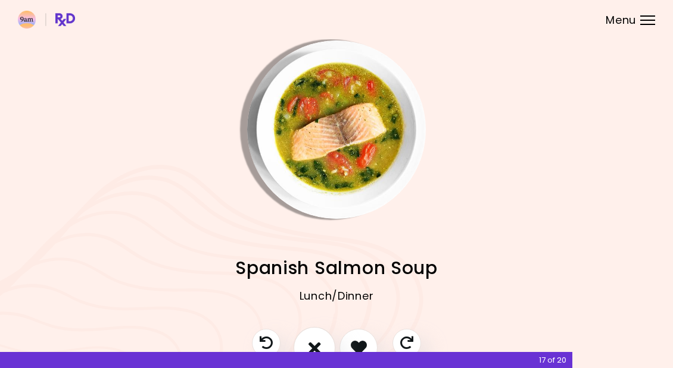
click at [313, 347] on icon "I don't like this recipe" at bounding box center [314, 348] width 13 height 18
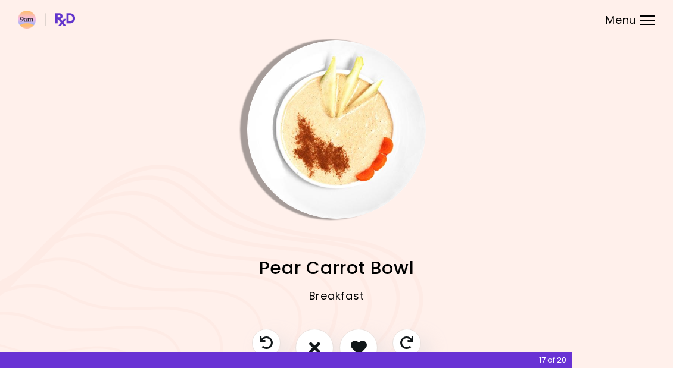
click at [320, 342] on icon "I don't like this recipe" at bounding box center [314, 348] width 11 height 16
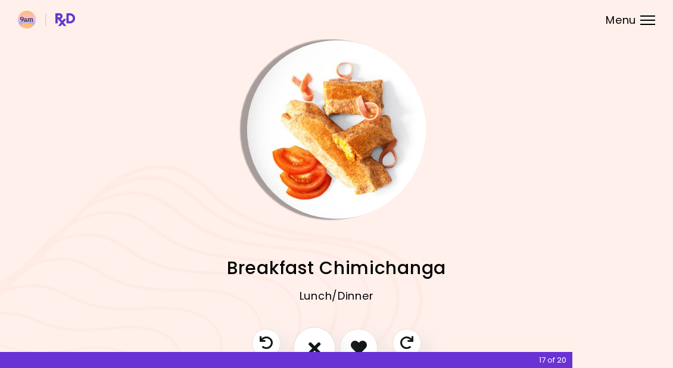
click at [317, 344] on icon "I don't like this recipe" at bounding box center [314, 348] width 13 height 18
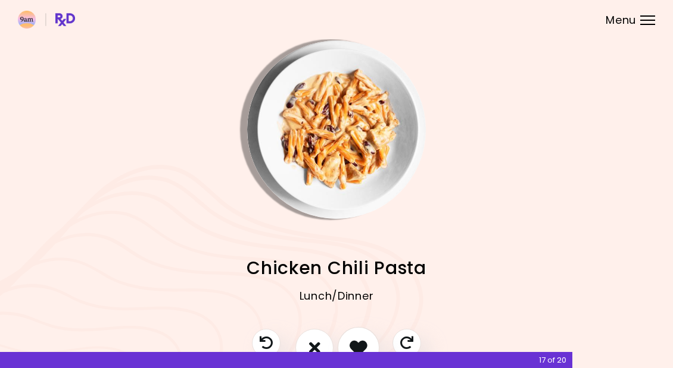
click at [358, 343] on icon "I like this recipe" at bounding box center [358, 348] width 18 height 18
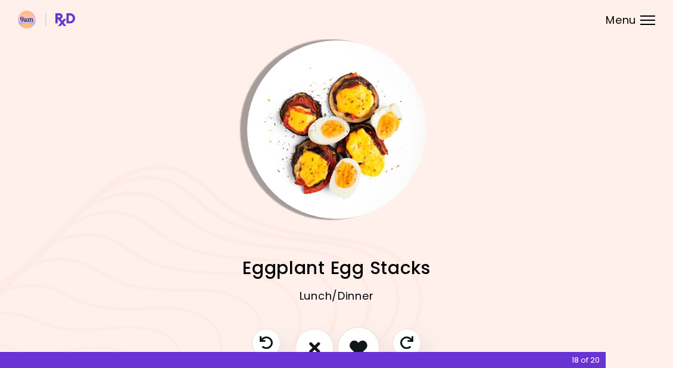
click at [358, 345] on icon "I like this recipe" at bounding box center [358, 348] width 18 height 18
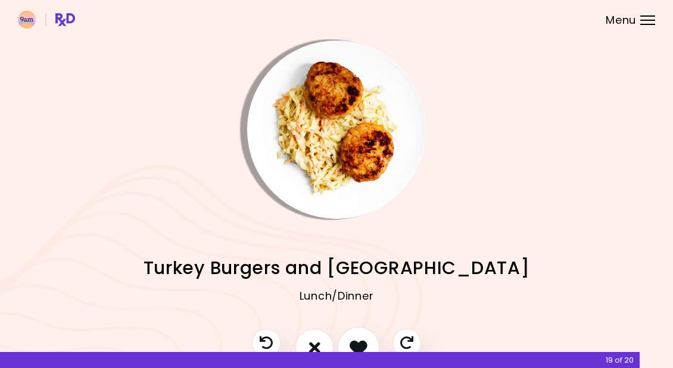
click at [357, 344] on icon "I like this recipe" at bounding box center [358, 348] width 18 height 18
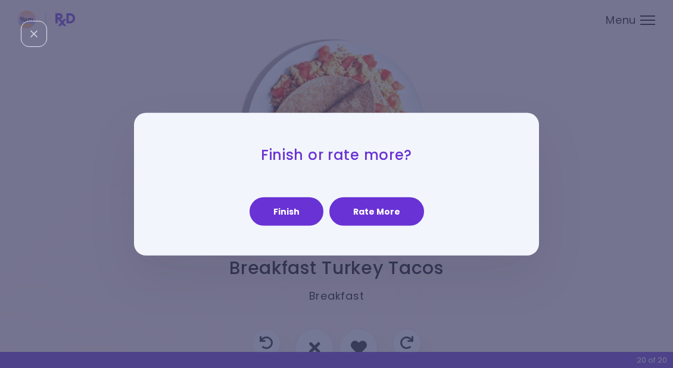
click at [364, 218] on button "Rate More" at bounding box center [376, 212] width 95 height 29
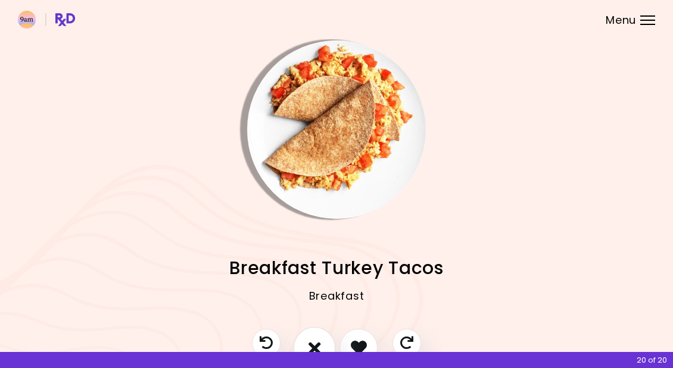
click at [316, 344] on icon "I don't like this recipe" at bounding box center [314, 348] width 13 height 18
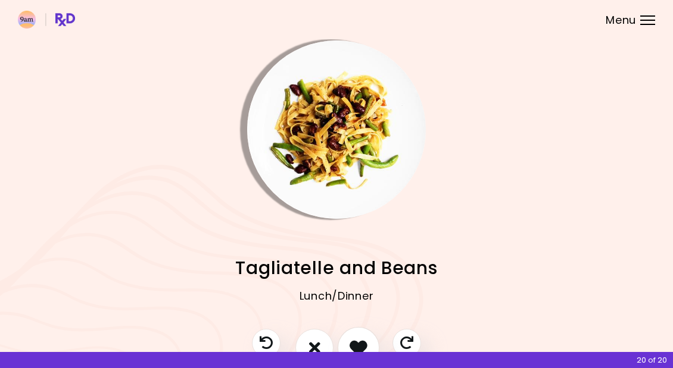
click at [362, 343] on icon "I like this recipe" at bounding box center [358, 348] width 18 height 18
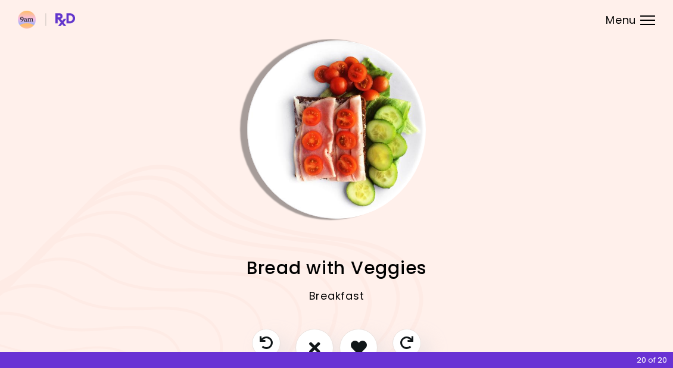
click at [361, 340] on icon "I like this recipe" at bounding box center [359, 348] width 16 height 16
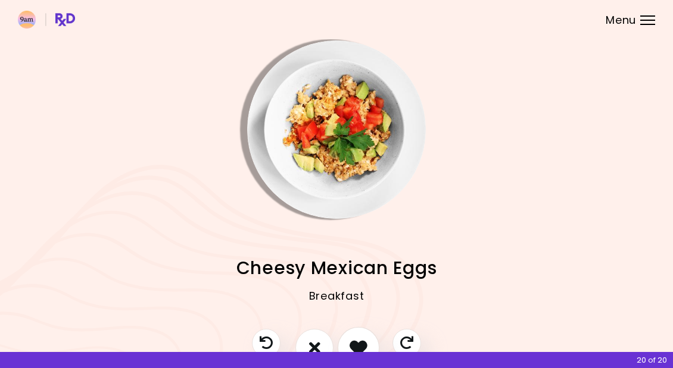
click at [361, 343] on icon "I like this recipe" at bounding box center [358, 348] width 18 height 18
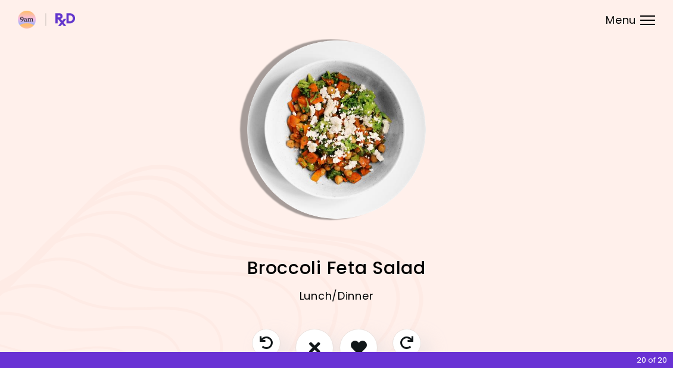
click at [317, 346] on icon "I don't like this recipe" at bounding box center [314, 348] width 11 height 16
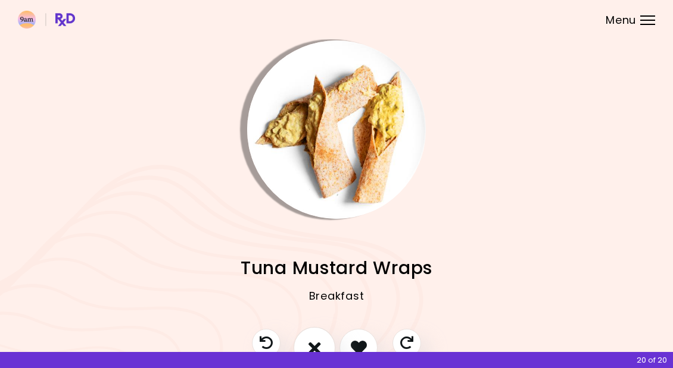
click at [317, 344] on icon "I don't like this recipe" at bounding box center [314, 348] width 13 height 18
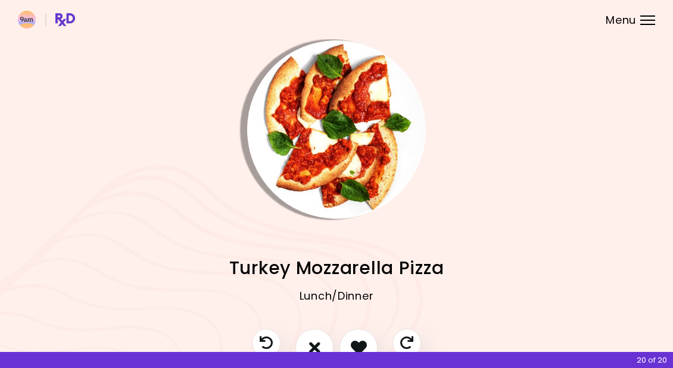
click at [364, 345] on icon "I like this recipe" at bounding box center [359, 348] width 16 height 16
click at [363, 344] on icon "I like this recipe" at bounding box center [359, 348] width 16 height 16
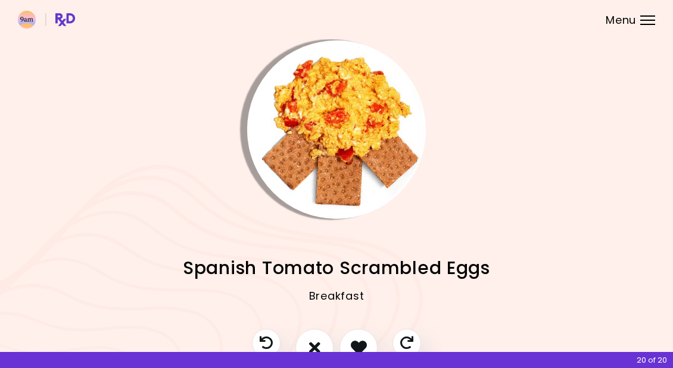
click at [364, 347] on icon "I like this recipe" at bounding box center [359, 348] width 16 height 16
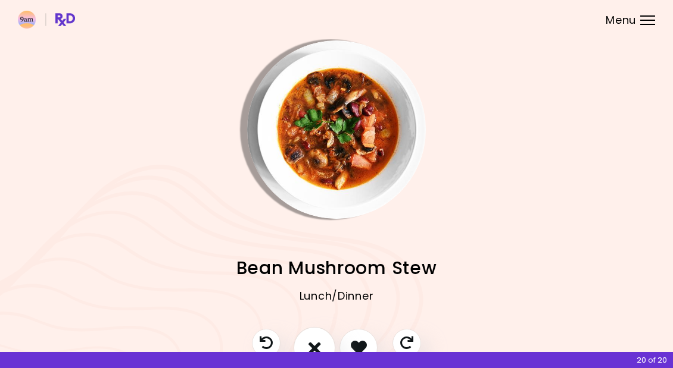
click at [318, 343] on icon "I don't like this recipe" at bounding box center [314, 348] width 13 height 18
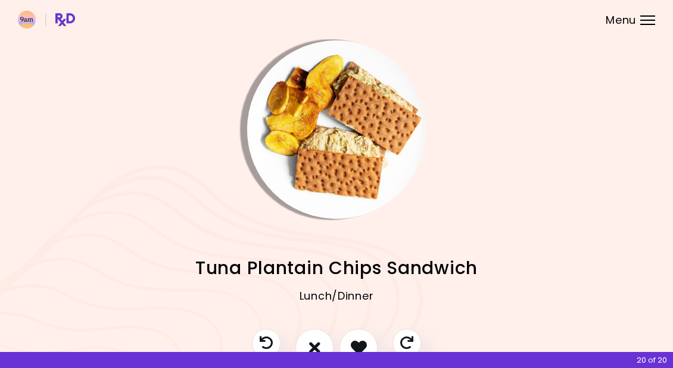
click at [315, 340] on icon "I don't like this recipe" at bounding box center [314, 348] width 11 height 16
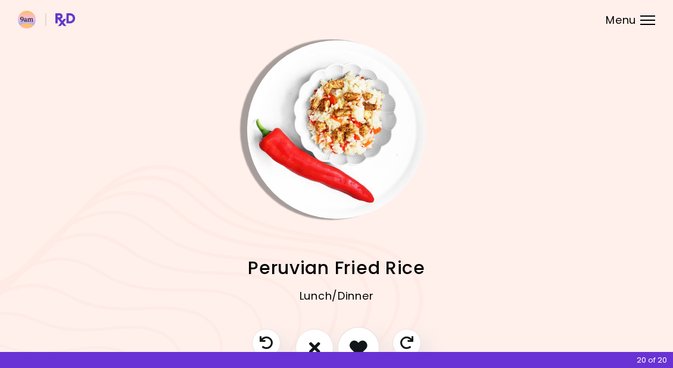
click at [358, 343] on icon "I like this recipe" at bounding box center [358, 348] width 18 height 18
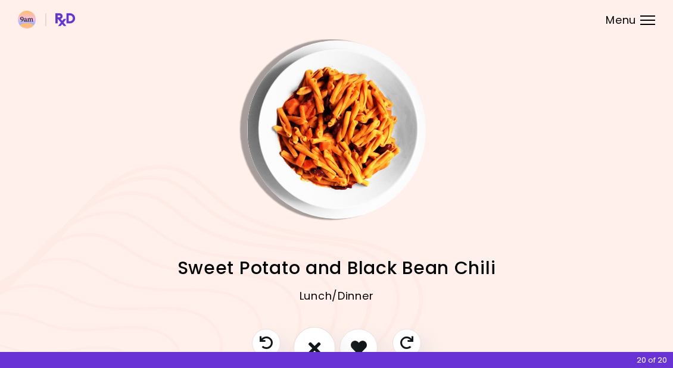
click at [320, 342] on icon "I don't like this recipe" at bounding box center [314, 348] width 13 height 18
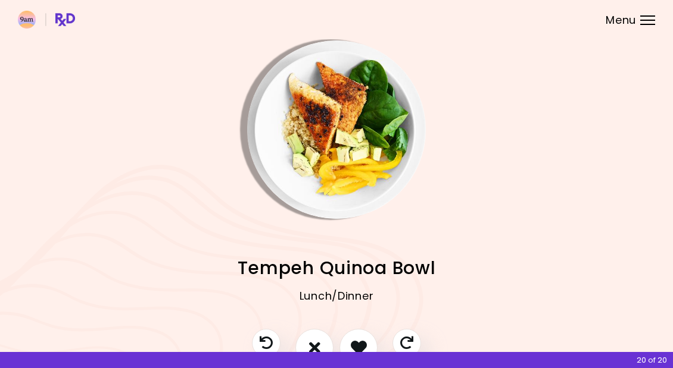
click at [321, 346] on button "I don't like this recipe" at bounding box center [314, 348] width 38 height 38
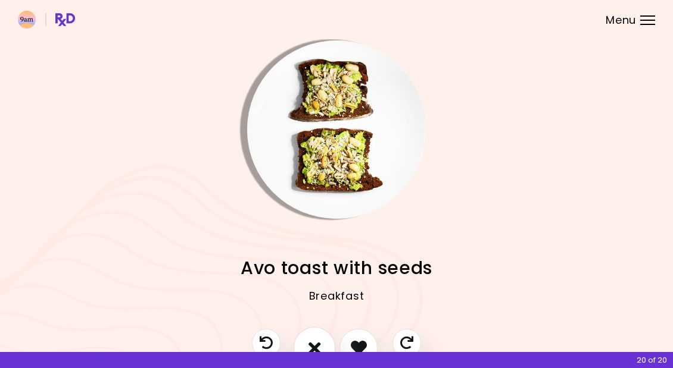
click at [318, 342] on icon "I don't like this recipe" at bounding box center [314, 348] width 13 height 18
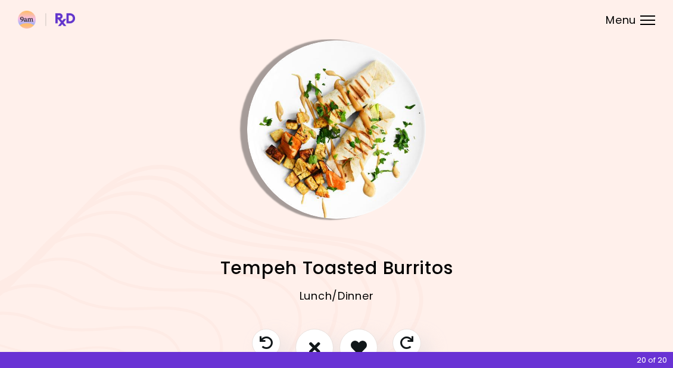
click at [315, 340] on icon "I don't like this recipe" at bounding box center [314, 348] width 11 height 16
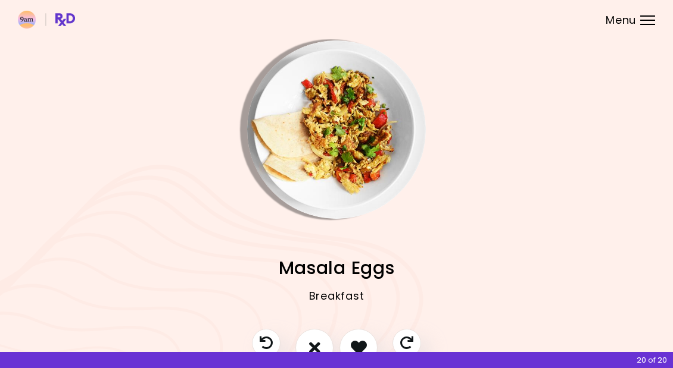
click at [320, 343] on icon "I don't like this recipe" at bounding box center [314, 348] width 11 height 16
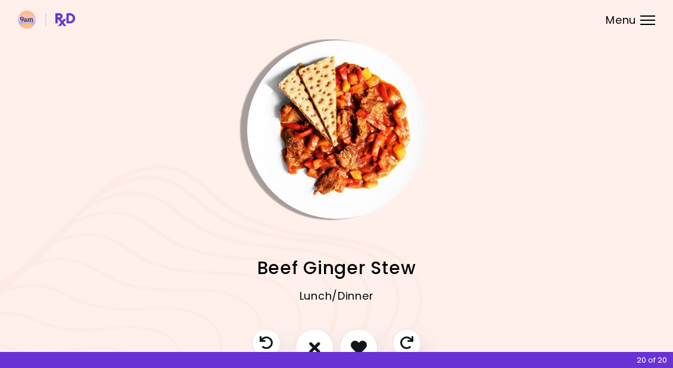
click at [321, 342] on button "I don't like this recipe" at bounding box center [314, 348] width 38 height 38
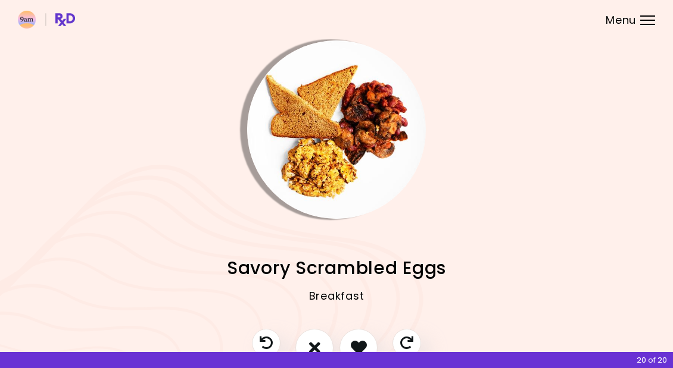
click at [358, 342] on icon "I like this recipe" at bounding box center [359, 348] width 16 height 16
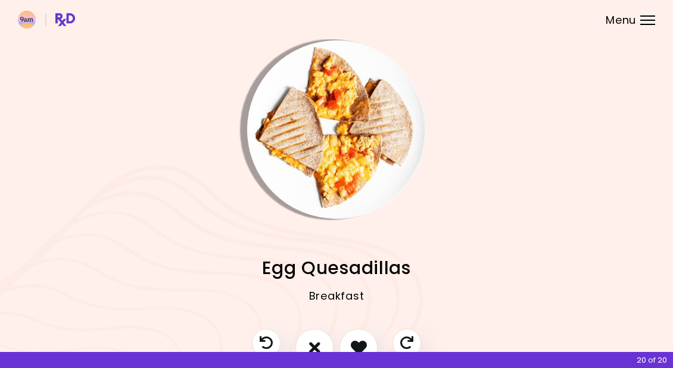
click at [323, 343] on button "I don't like this recipe" at bounding box center [314, 348] width 38 height 38
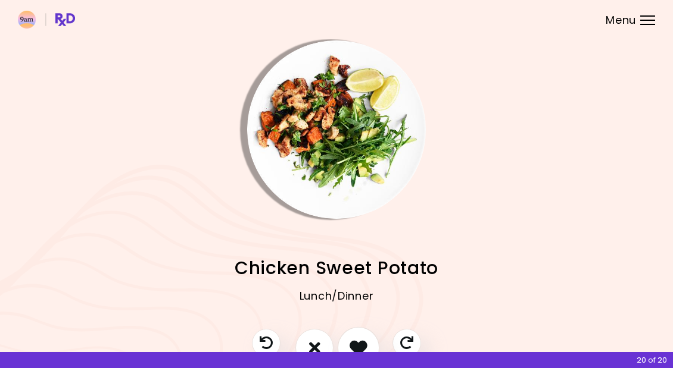
click at [361, 343] on icon "I like this recipe" at bounding box center [358, 348] width 18 height 18
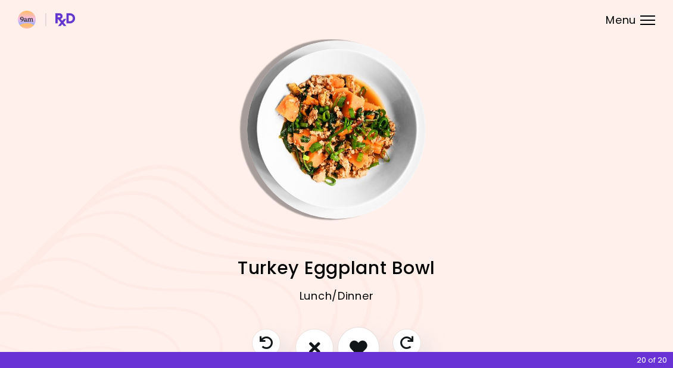
click at [361, 343] on icon "I like this recipe" at bounding box center [358, 348] width 18 height 18
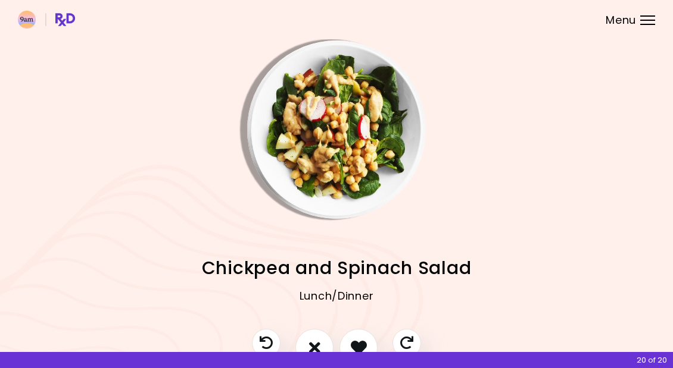
click at [317, 343] on icon "I don't like this recipe" at bounding box center [314, 348] width 11 height 16
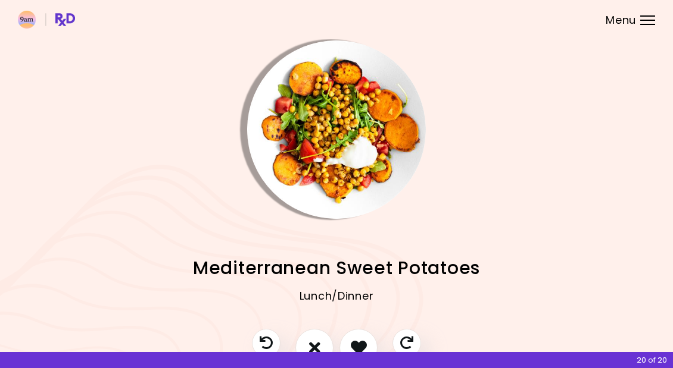
click at [313, 345] on icon "I don't like this recipe" at bounding box center [314, 348] width 11 height 16
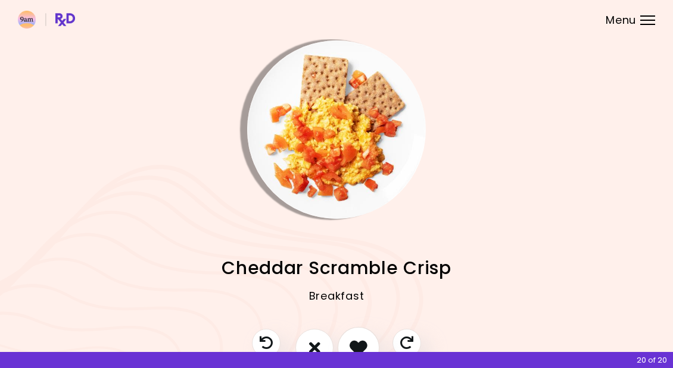
click at [358, 344] on icon "I like this recipe" at bounding box center [358, 348] width 18 height 18
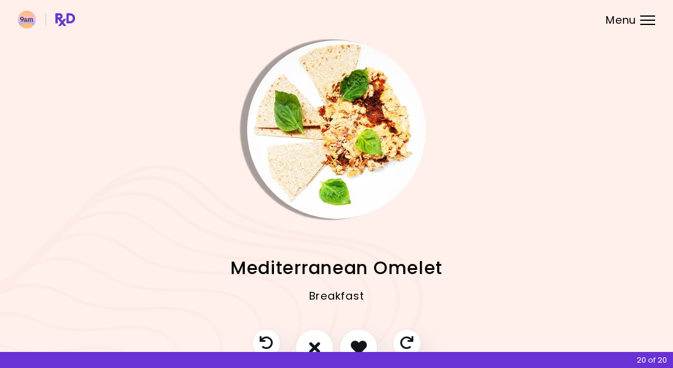
click at [320, 342] on icon "I don't like this recipe" at bounding box center [314, 348] width 11 height 16
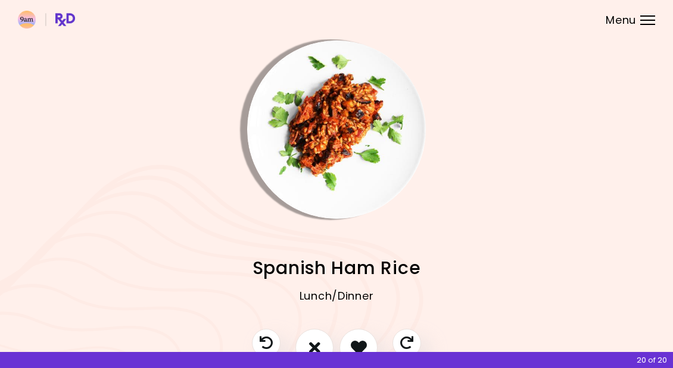
click at [318, 346] on icon "I don't like this recipe" at bounding box center [314, 348] width 11 height 16
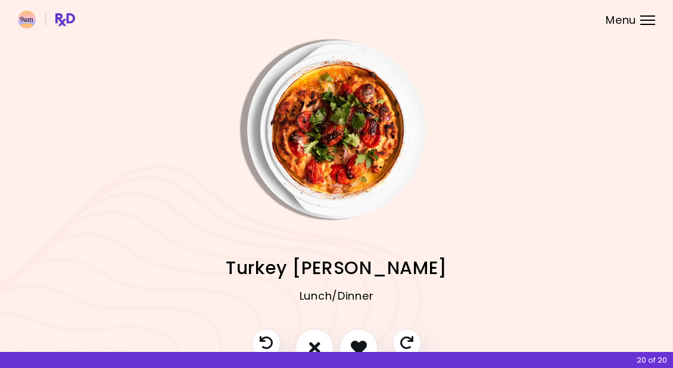
click at [363, 342] on icon "I like this recipe" at bounding box center [359, 348] width 16 height 16
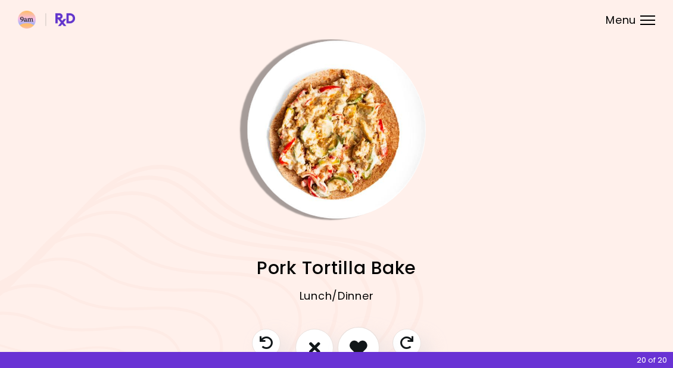
click at [363, 342] on icon "I like this recipe" at bounding box center [358, 348] width 18 height 18
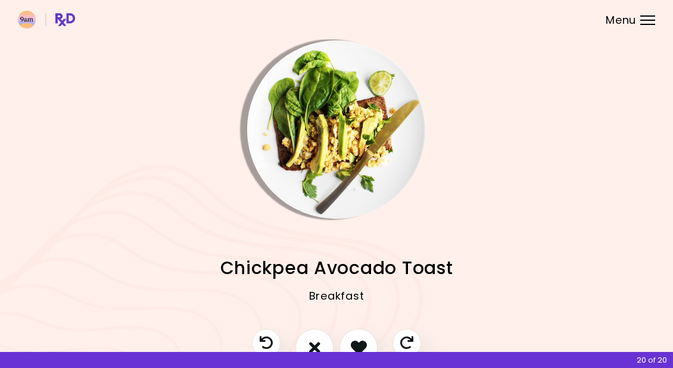
click at [315, 344] on icon "I don't like this recipe" at bounding box center [314, 348] width 11 height 16
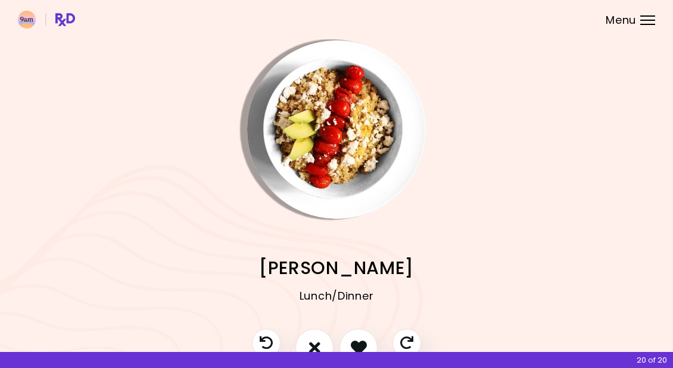
click at [319, 342] on icon "I don't like this recipe" at bounding box center [314, 348] width 11 height 16
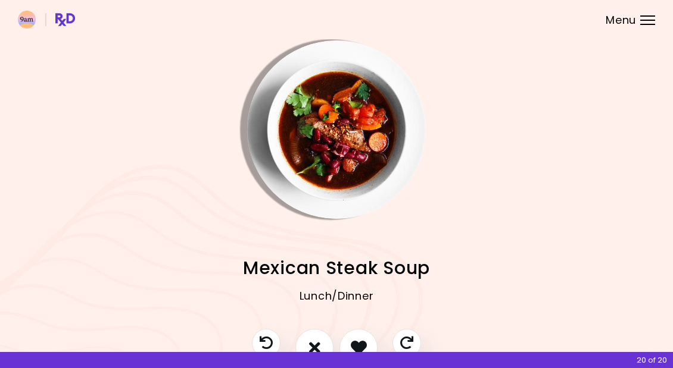
click at [316, 342] on icon "I don't like this recipe" at bounding box center [314, 348] width 11 height 16
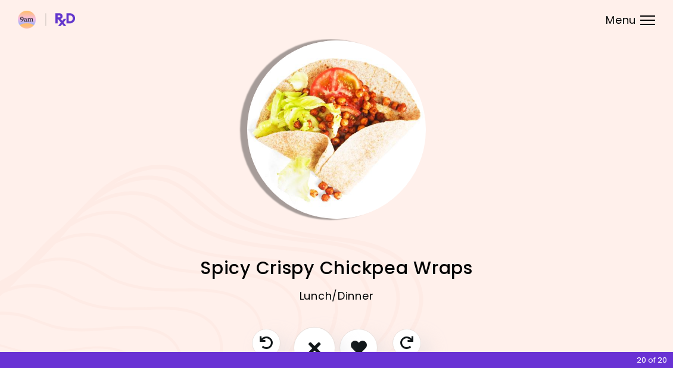
click at [316, 337] on button "I don't like this recipe" at bounding box center [314, 348] width 42 height 42
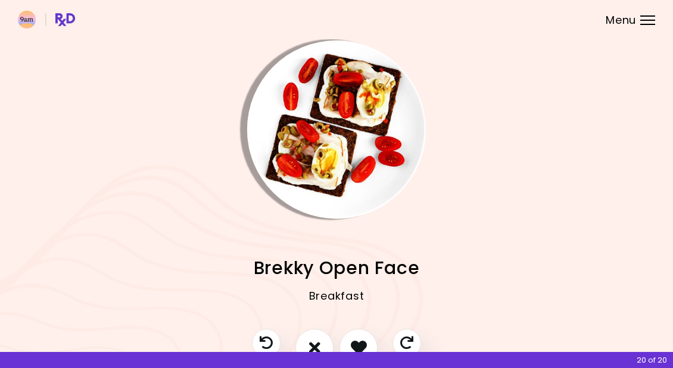
click at [362, 344] on icon "I like this recipe" at bounding box center [359, 348] width 16 height 16
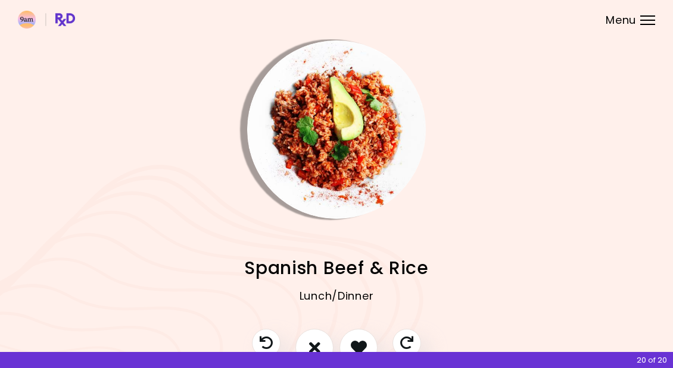
click at [361, 342] on icon "I like this recipe" at bounding box center [359, 348] width 16 height 16
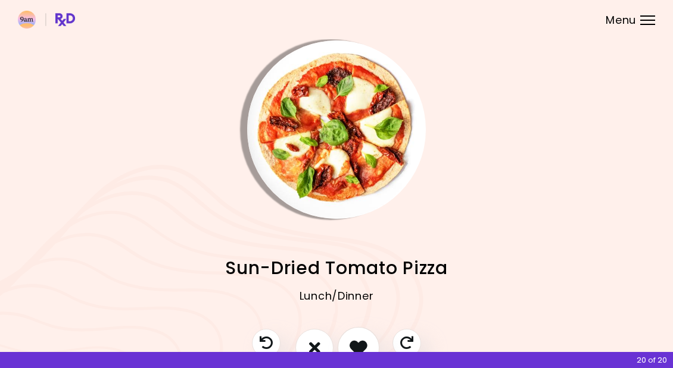
click at [361, 340] on icon "I like this recipe" at bounding box center [358, 348] width 18 height 18
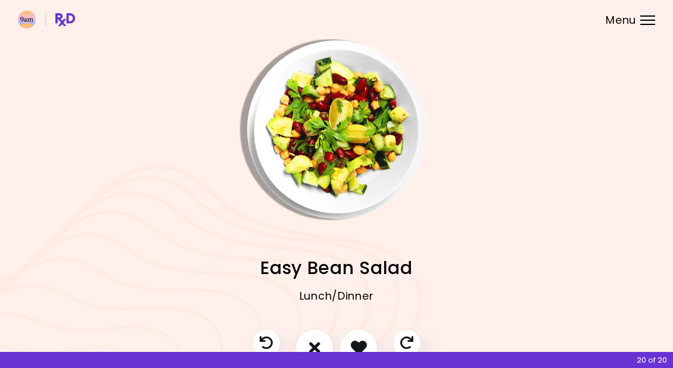
click at [320, 340] on icon "I don't like this recipe" at bounding box center [314, 348] width 11 height 16
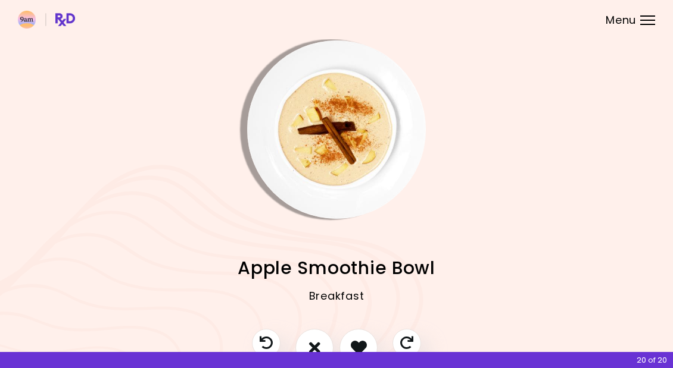
click at [321, 342] on button "I don't like this recipe" at bounding box center [314, 348] width 38 height 38
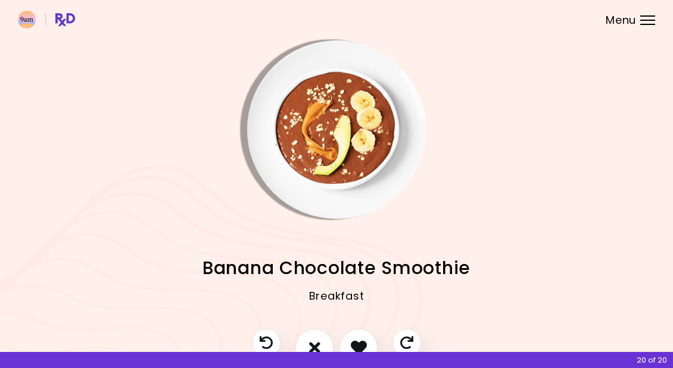
click at [316, 341] on icon "I don't like this recipe" at bounding box center [314, 348] width 11 height 16
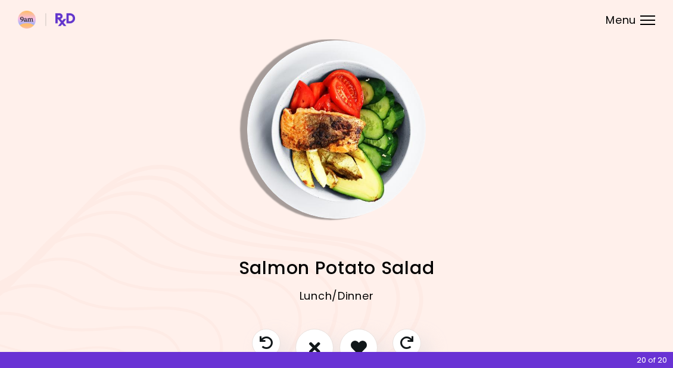
click at [315, 342] on icon "I don't like this recipe" at bounding box center [314, 348] width 11 height 16
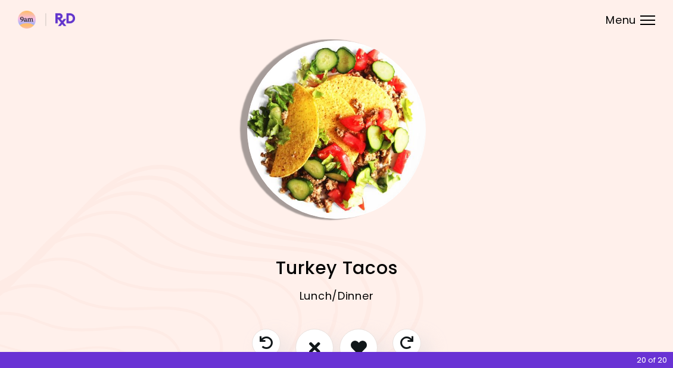
click at [355, 342] on icon "I like this recipe" at bounding box center [359, 348] width 16 height 16
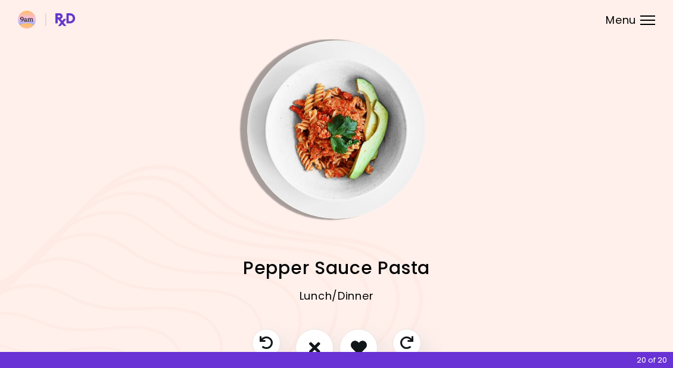
click at [358, 343] on icon "I like this recipe" at bounding box center [359, 348] width 16 height 16
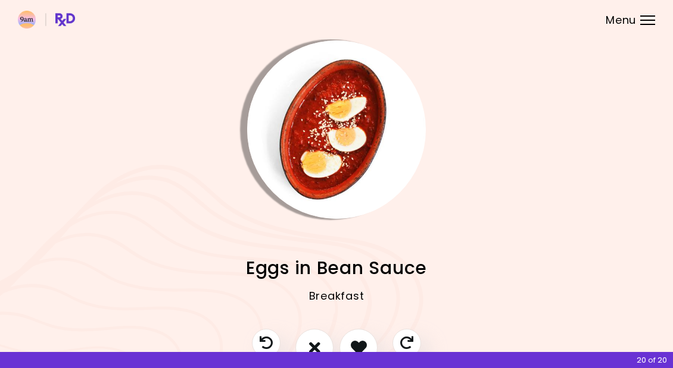
click at [318, 345] on icon "I don't like this recipe" at bounding box center [314, 348] width 11 height 16
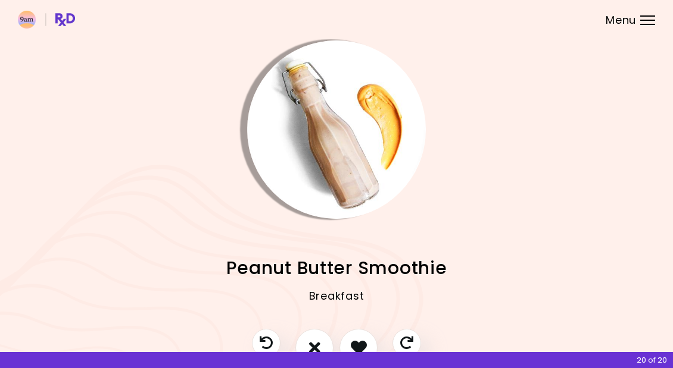
click at [321, 343] on button "I don't like this recipe" at bounding box center [314, 348] width 38 height 38
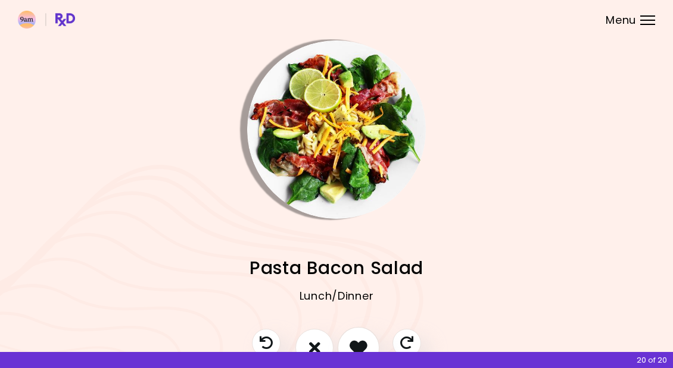
click at [360, 339] on icon "I like this recipe" at bounding box center [358, 348] width 18 height 18
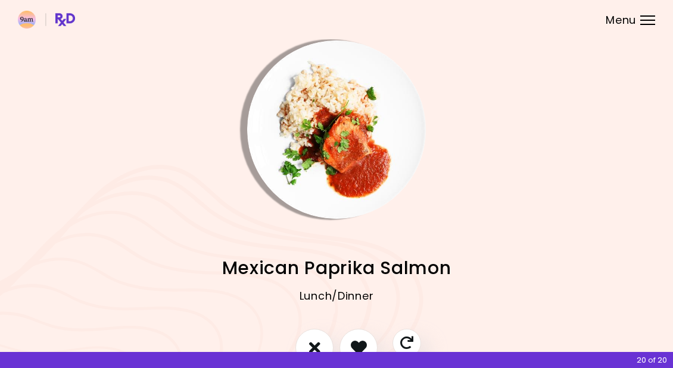
click at [646, 24] on div at bounding box center [647, 24] width 15 height 1
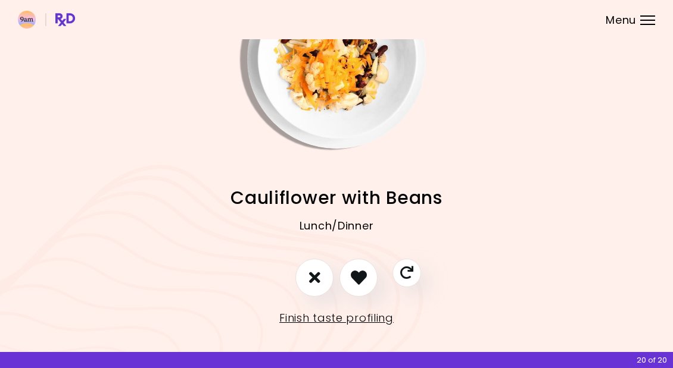
scroll to position [69, 0]
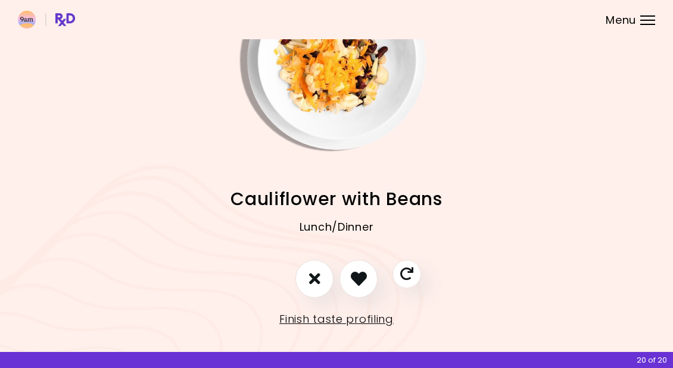
click at [367, 320] on link "Finish taste profiling" at bounding box center [336, 319] width 114 height 19
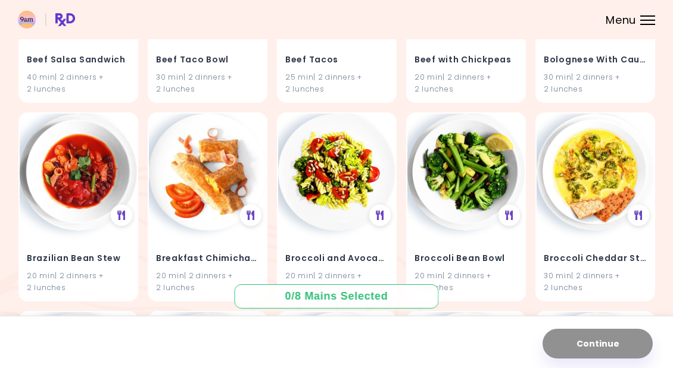
scroll to position [2832, 0]
